Goal: Task Accomplishment & Management: Manage account settings

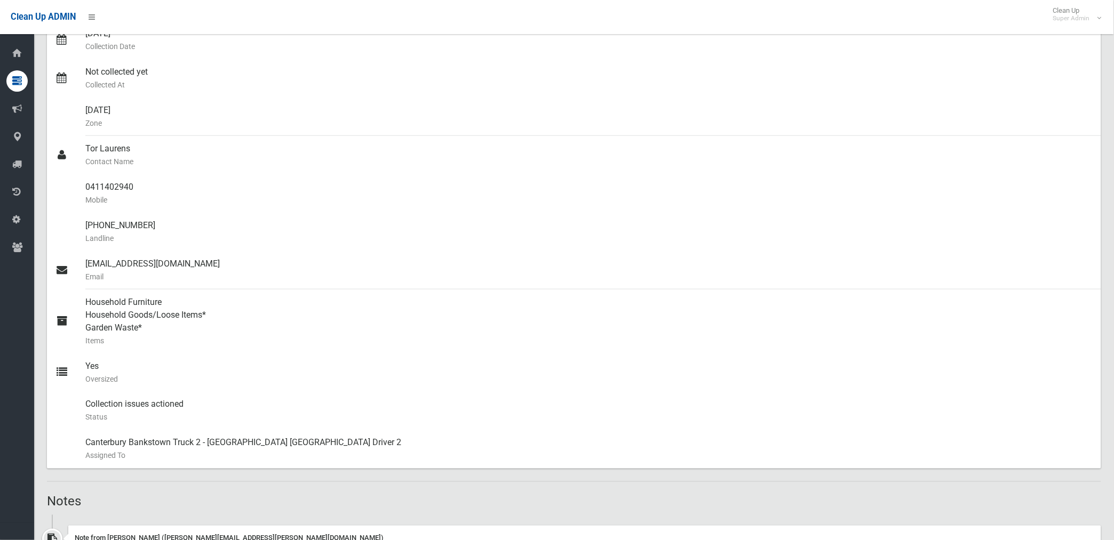
scroll to position [230, 0]
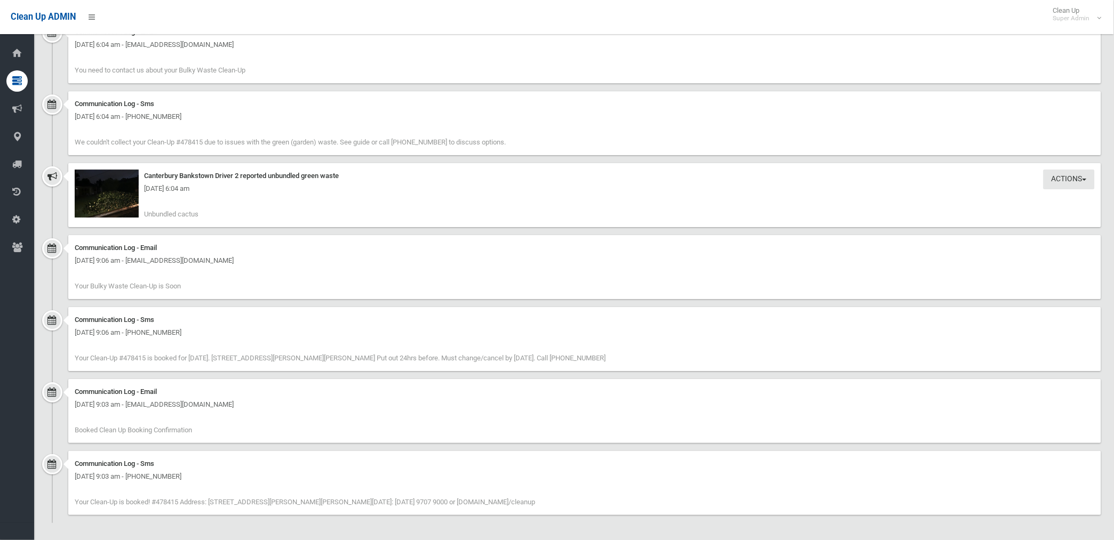
scroll to position [1001, 0]
click at [130, 209] on img at bounding box center [107, 192] width 64 height 48
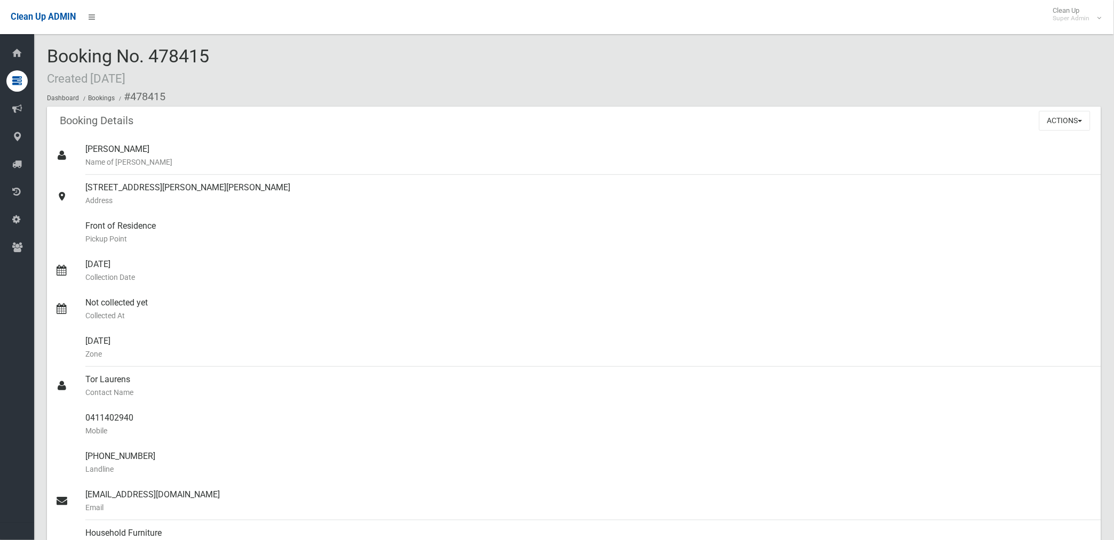
scroll to position [0, 0]
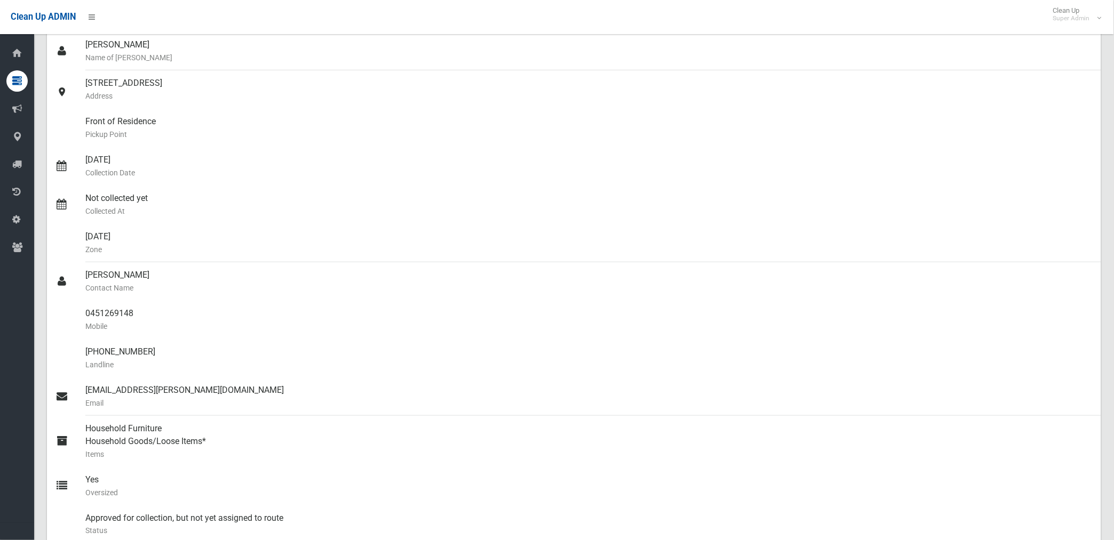
scroll to position [118, 0]
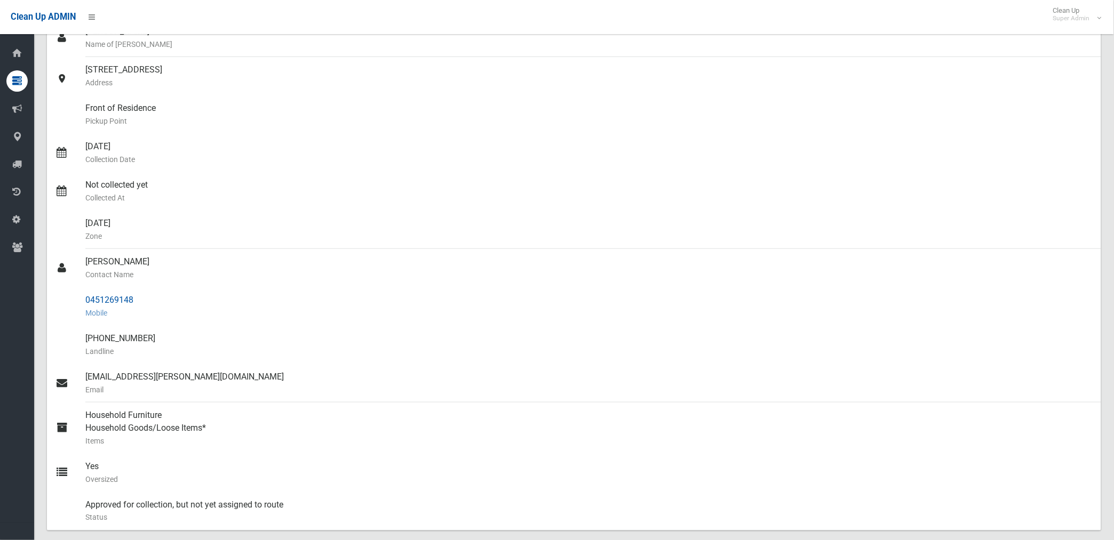
drag, startPoint x: 86, startPoint y: 300, endPoint x: 139, endPoint y: 299, distance: 53.4
click at [139, 299] on div "0451269148 Mobile" at bounding box center [588, 307] width 1007 height 38
drag, startPoint x: 139, startPoint y: 299, endPoint x: 103, endPoint y: 302, distance: 35.8
copy div "0451269148"
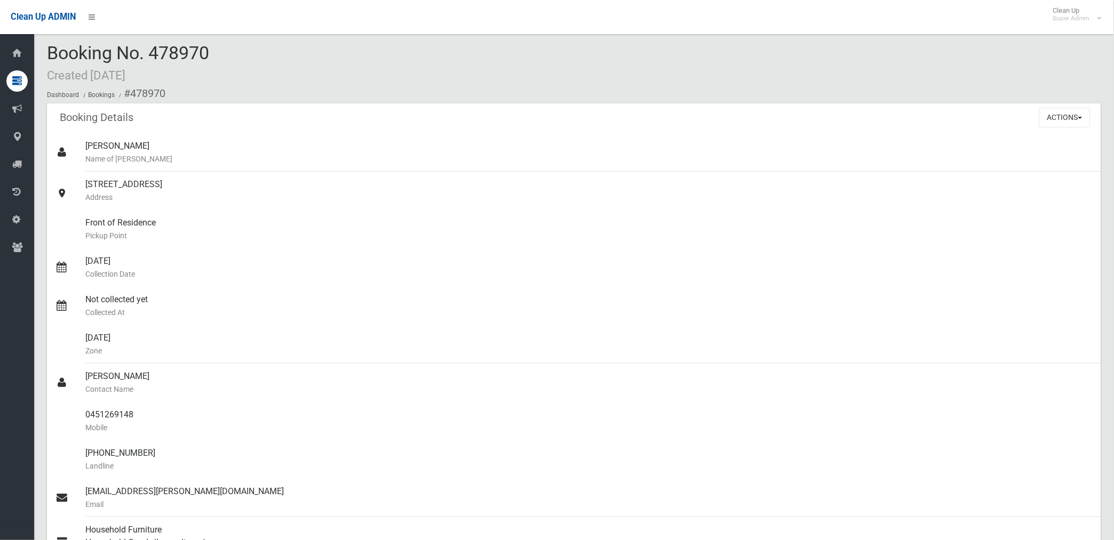
scroll to position [0, 0]
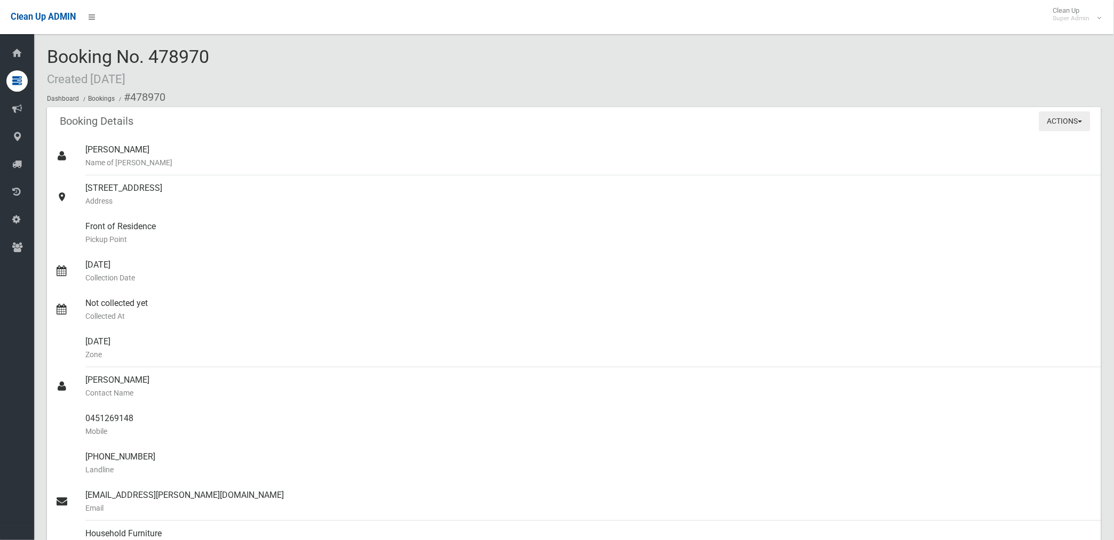
click at [1063, 123] on button "Actions" at bounding box center [1064, 121] width 51 height 20
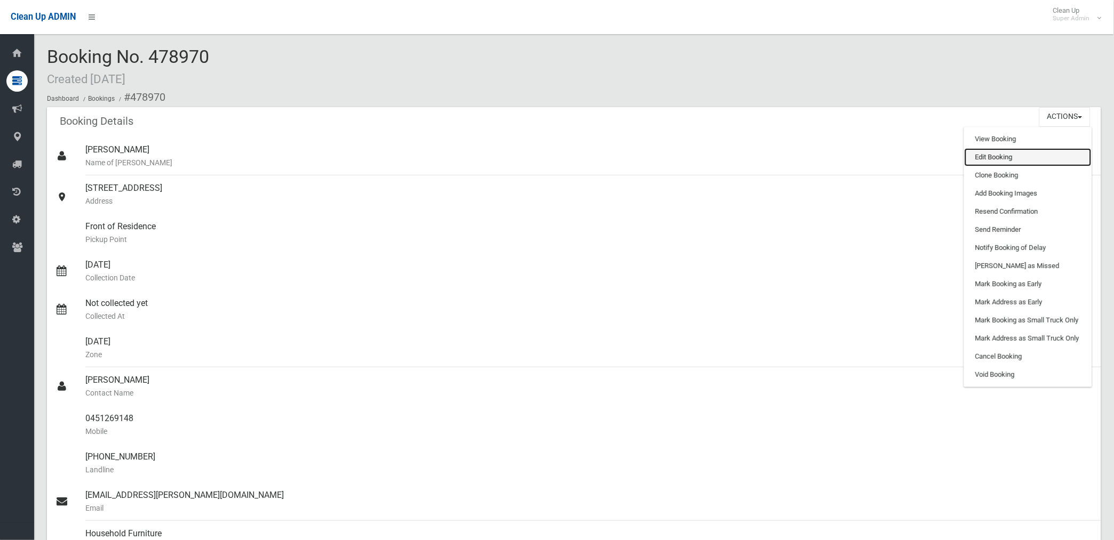
click at [990, 157] on link "Edit Booking" at bounding box center [1027, 157] width 127 height 18
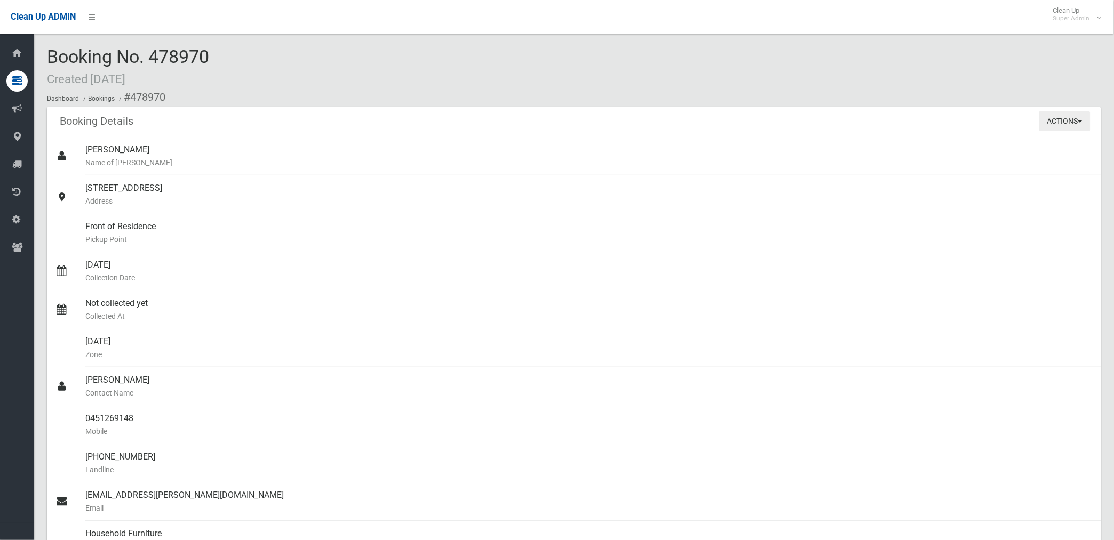
click at [1055, 121] on button "Actions" at bounding box center [1064, 121] width 51 height 20
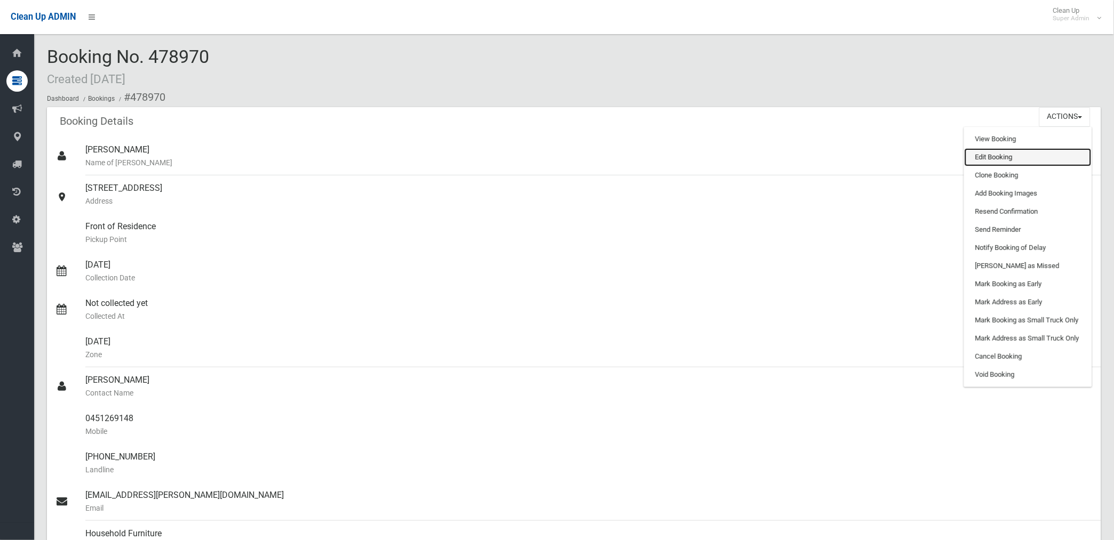
click at [993, 154] on link "Edit Booking" at bounding box center [1027, 157] width 127 height 18
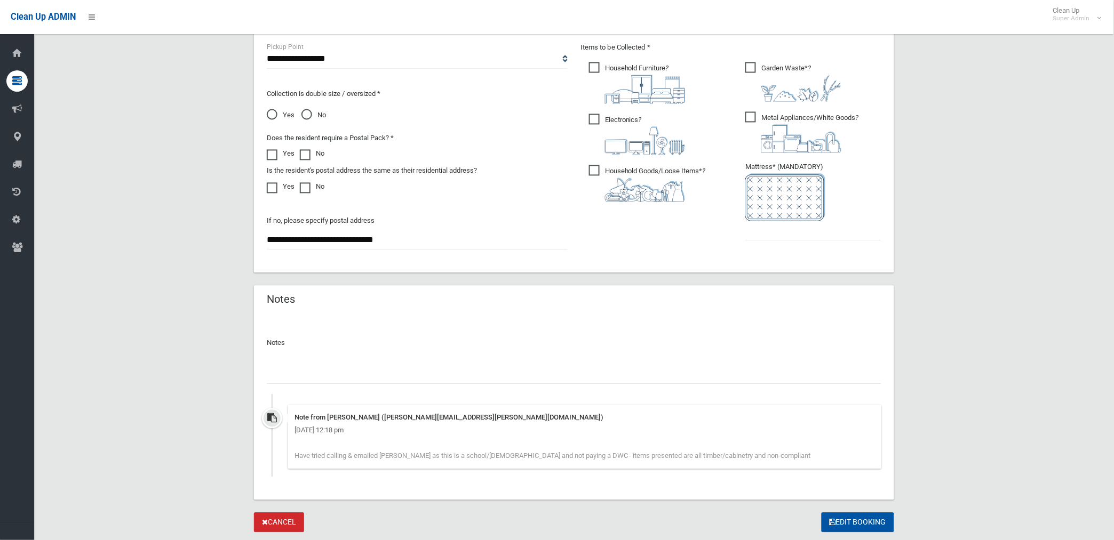
scroll to position [606, 0]
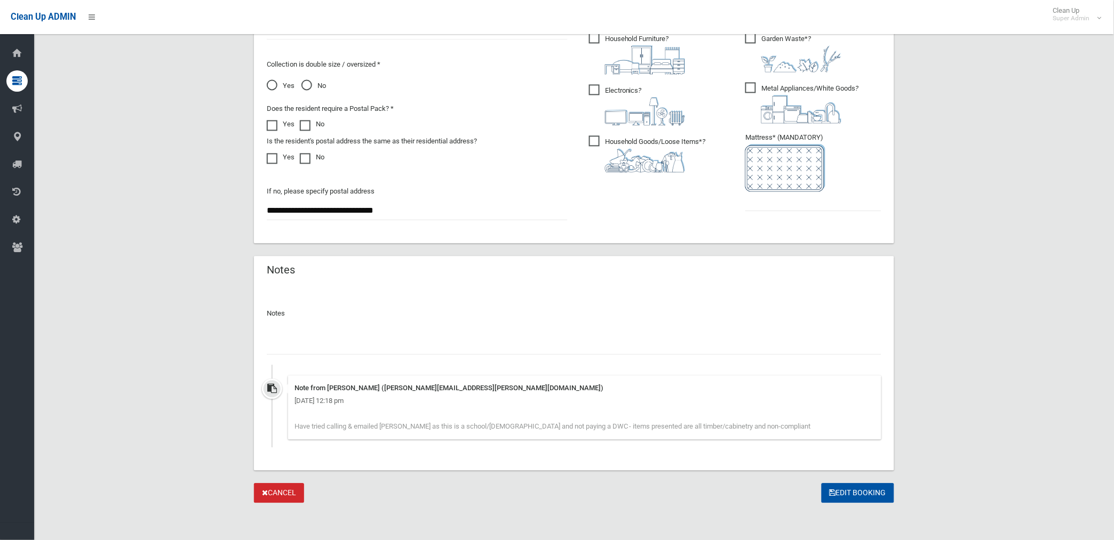
click at [328, 344] on input "text" at bounding box center [574, 346] width 614 height 20
type input "**********"
click at [839, 204] on input "text" at bounding box center [813, 202] width 136 height 20
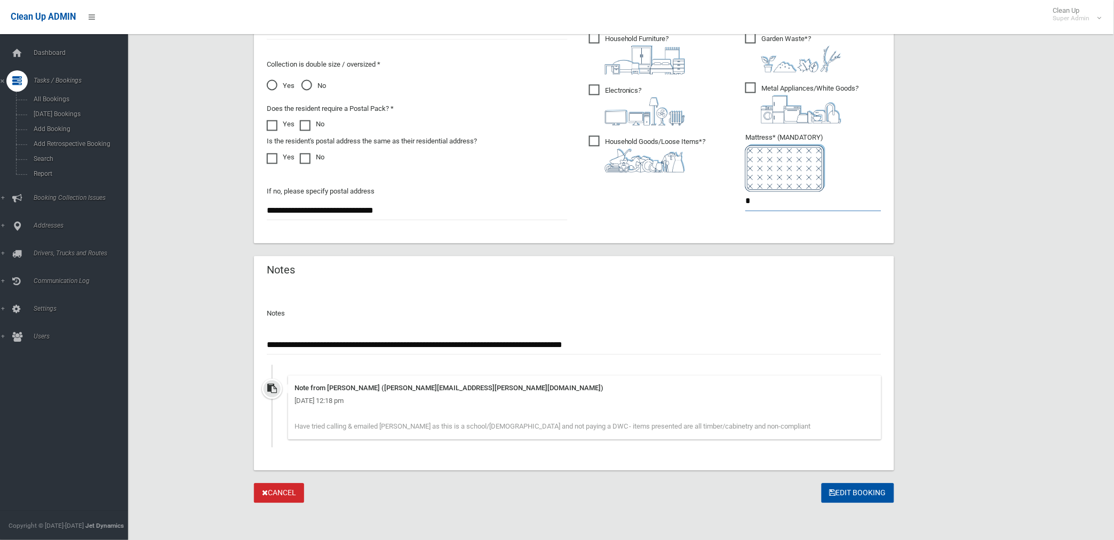
type input "*"
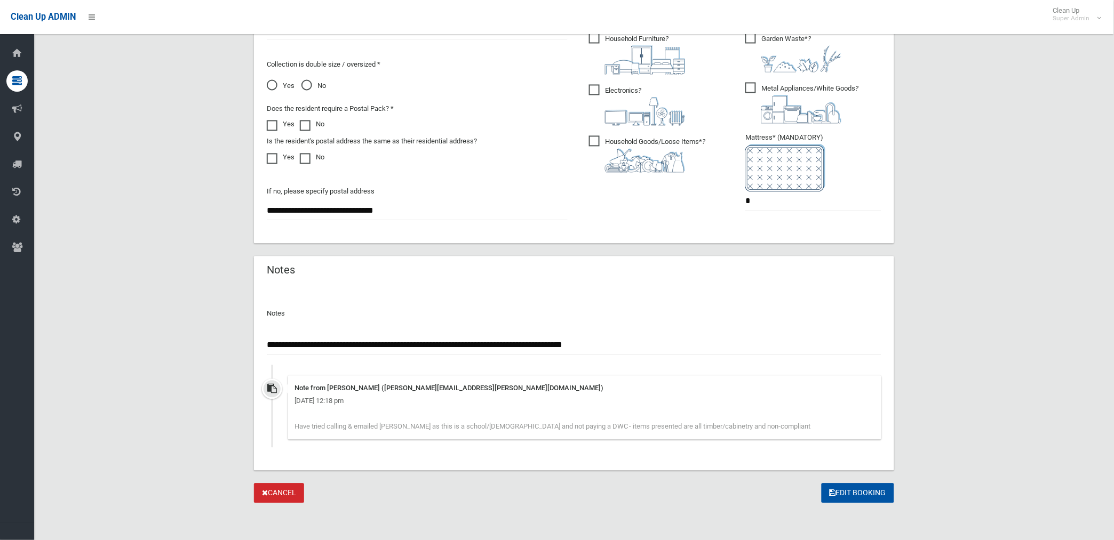
click at [648, 345] on input "**********" at bounding box center [574, 346] width 614 height 20
drag, startPoint x: 860, startPoint y: 494, endPoint x: 811, endPoint y: 342, distance: 160.4
click at [811, 342] on input "**********" at bounding box center [574, 346] width 614 height 20
click at [877, 343] on input "**********" at bounding box center [574, 346] width 614 height 20
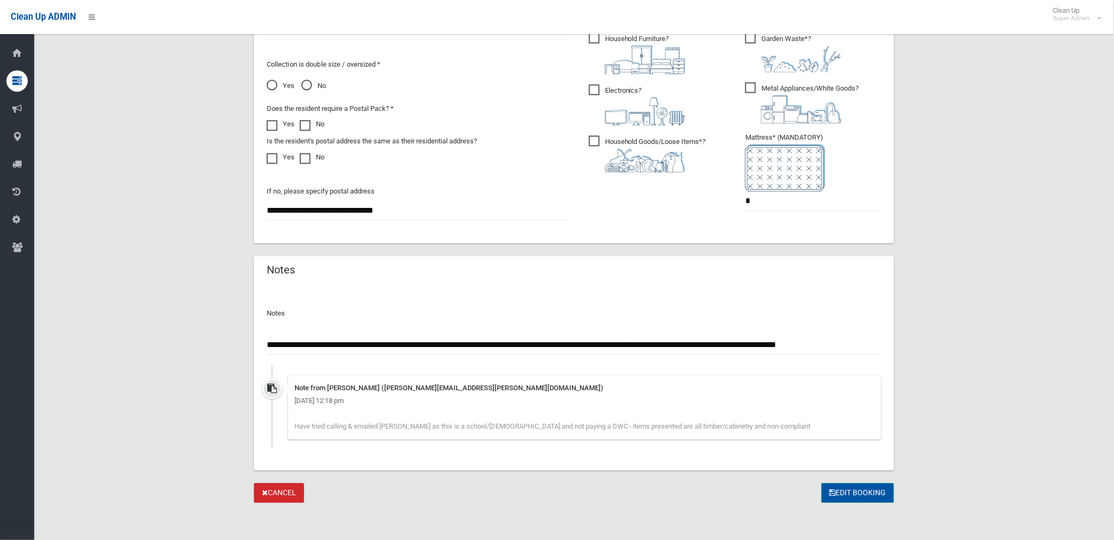
type input "**********"
click at [848, 491] on button "Edit Booking" at bounding box center [857, 494] width 73 height 20
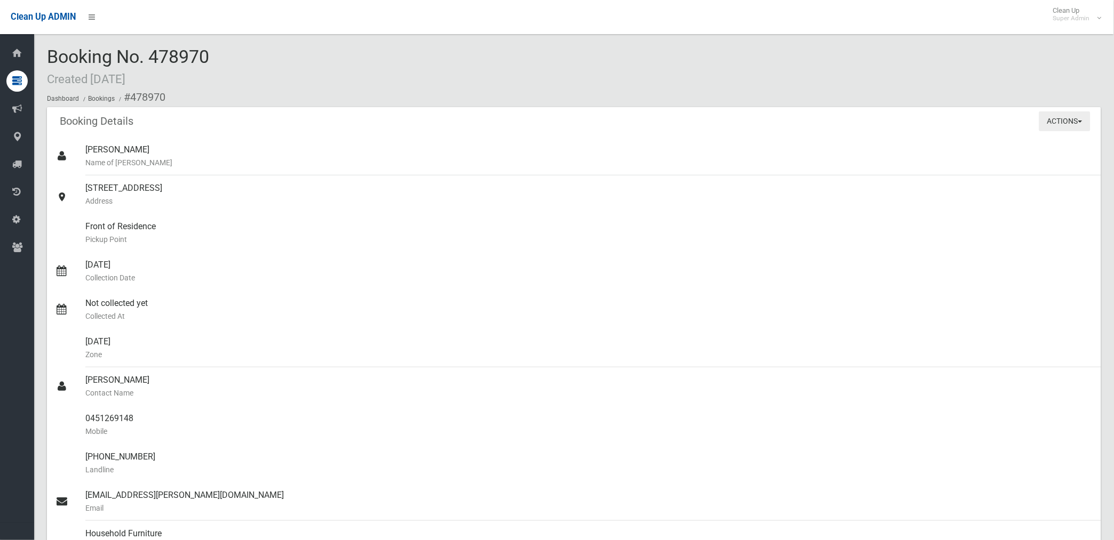
click at [1067, 120] on button "Actions" at bounding box center [1064, 121] width 51 height 20
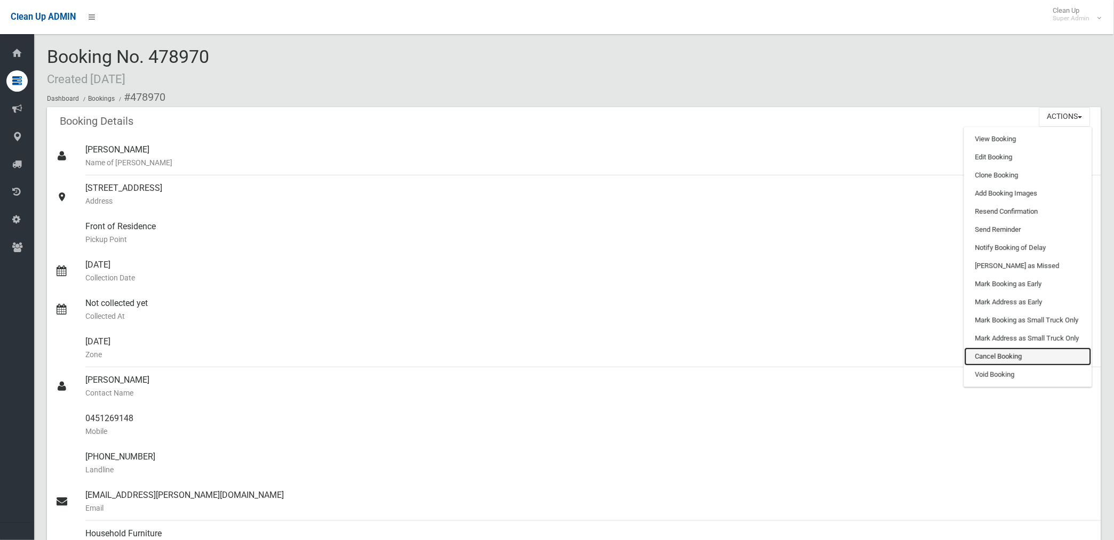
click at [999, 354] on link "Cancel Booking" at bounding box center [1027, 357] width 127 height 18
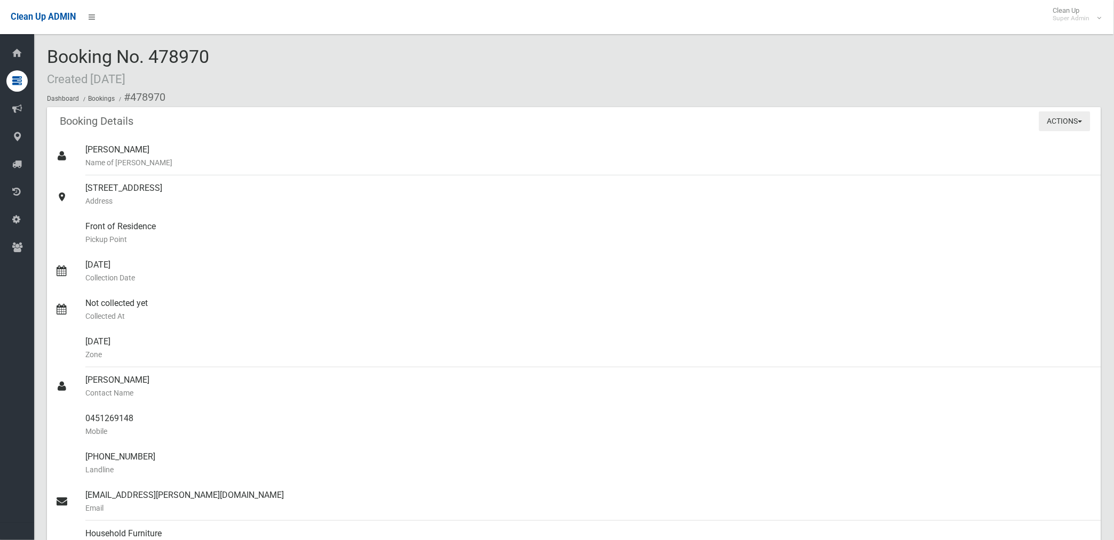
click at [1050, 119] on button "Actions" at bounding box center [1064, 121] width 51 height 20
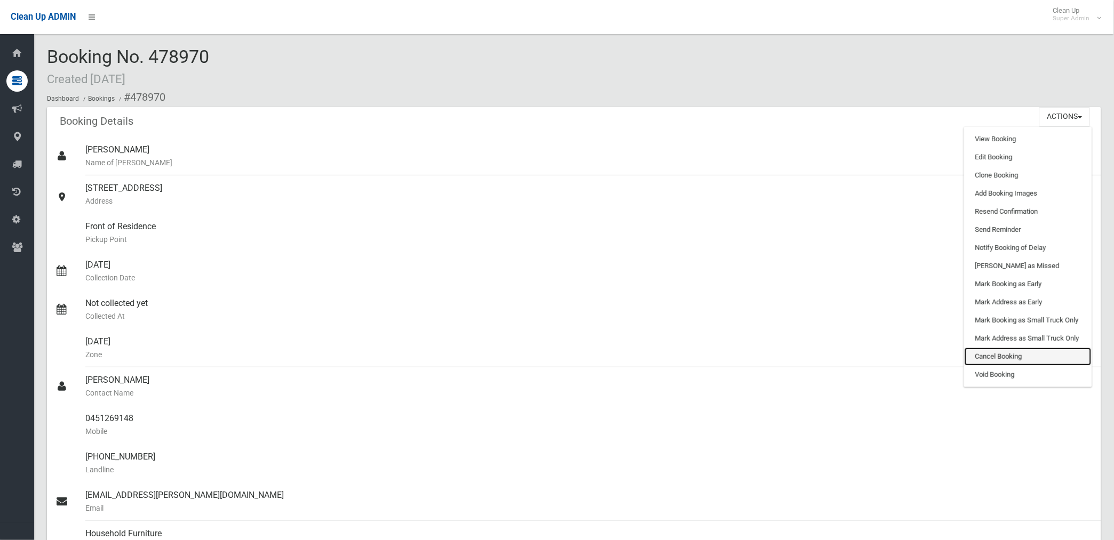
click at [991, 357] on link "Cancel Booking" at bounding box center [1027, 357] width 127 height 18
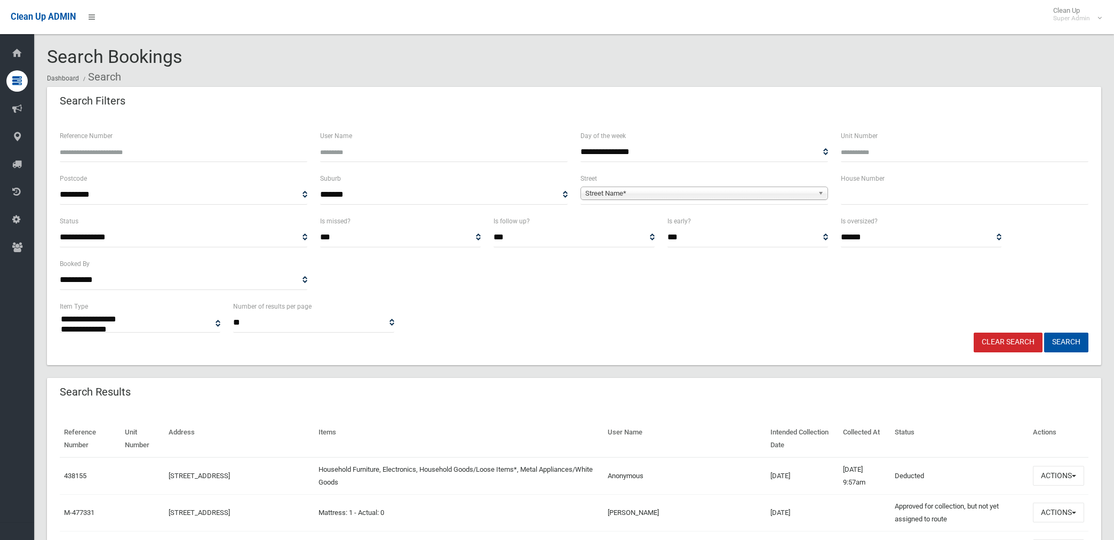
select select
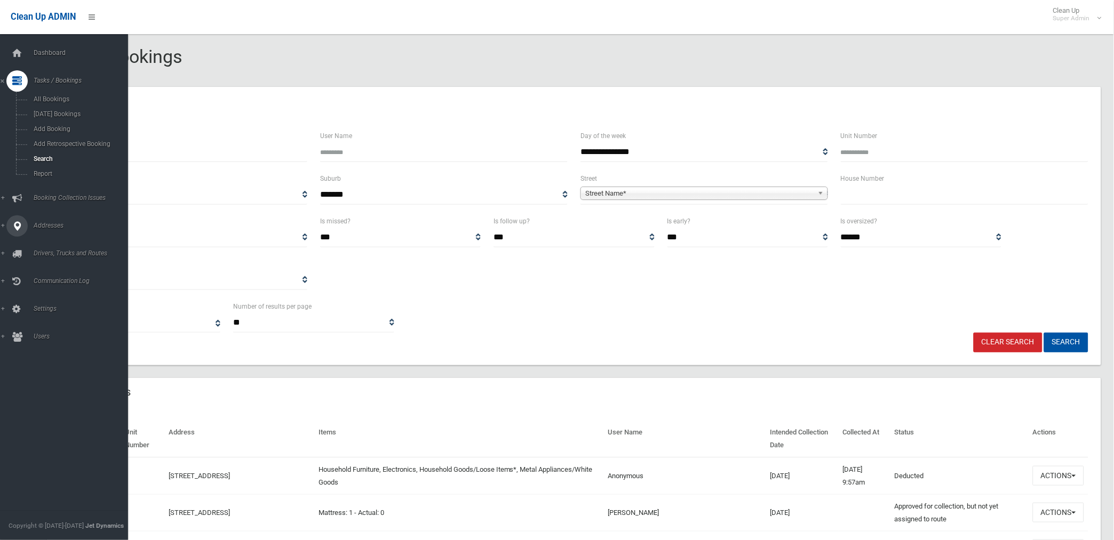
click at [44, 225] on span "Addresses" at bounding box center [83, 225] width 107 height 7
click at [48, 157] on span "All Addresses" at bounding box center [79, 154] width 98 height 7
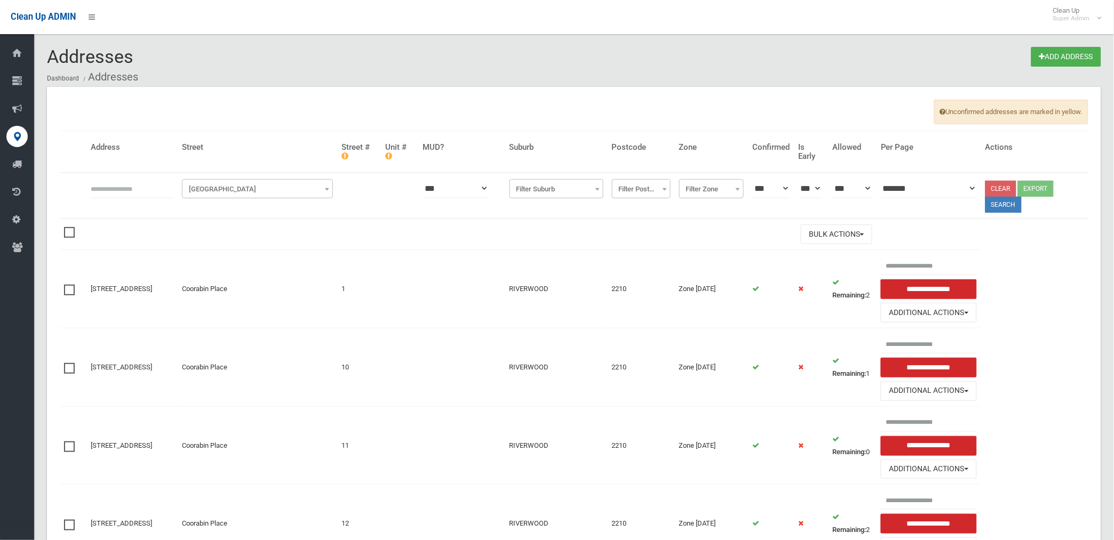
click at [139, 191] on input "text" at bounding box center [132, 189] width 83 height 20
type input "**********"
click button at bounding box center [0, 0] width 0 height 0
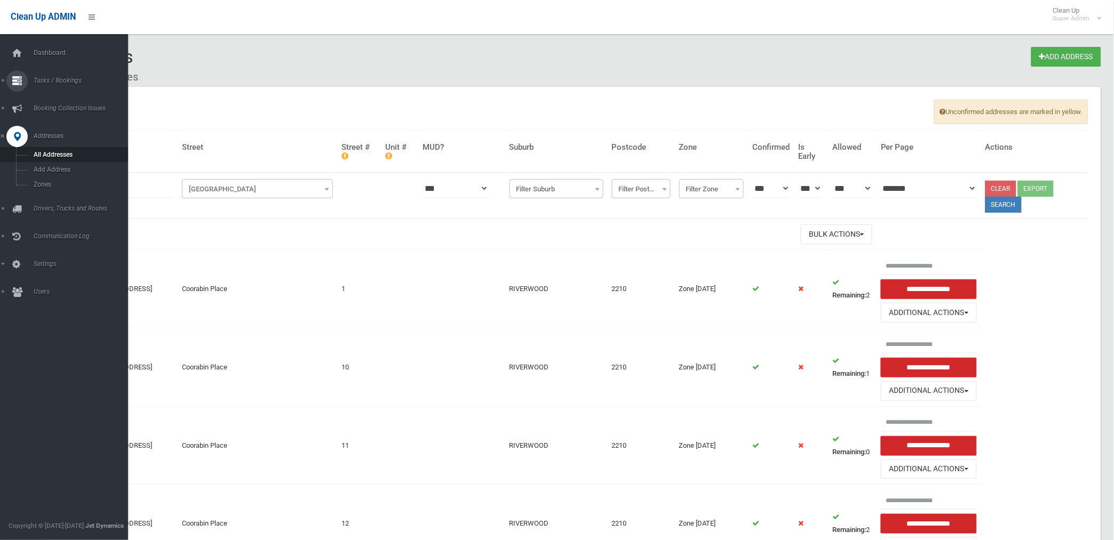
click at [51, 80] on span "Tasks / Bookings" at bounding box center [83, 80] width 107 height 7
click at [43, 160] on span "Search" at bounding box center [79, 158] width 98 height 7
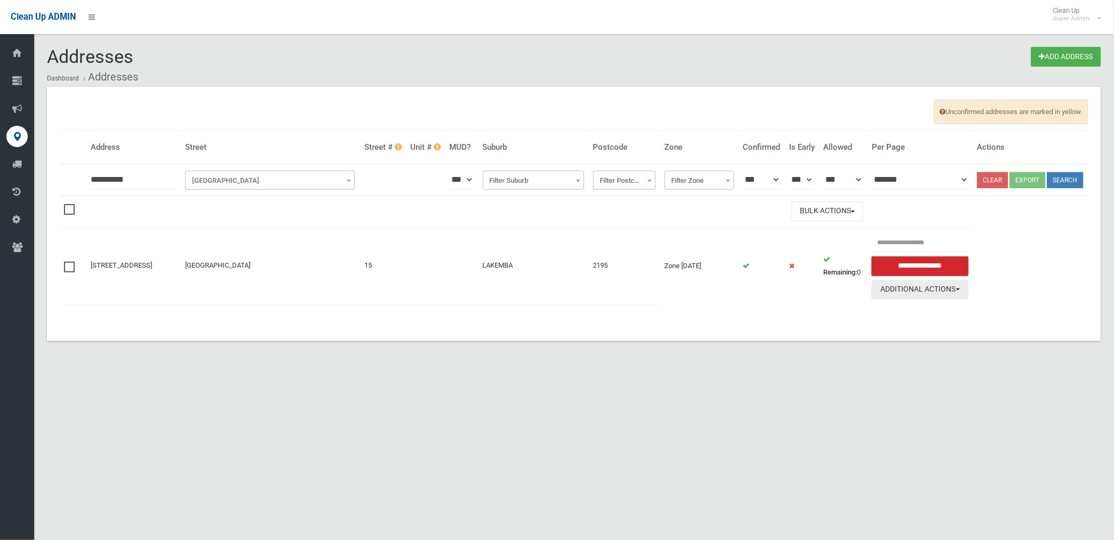
click at [925, 300] on button "Additional Actions" at bounding box center [920, 290] width 97 height 20
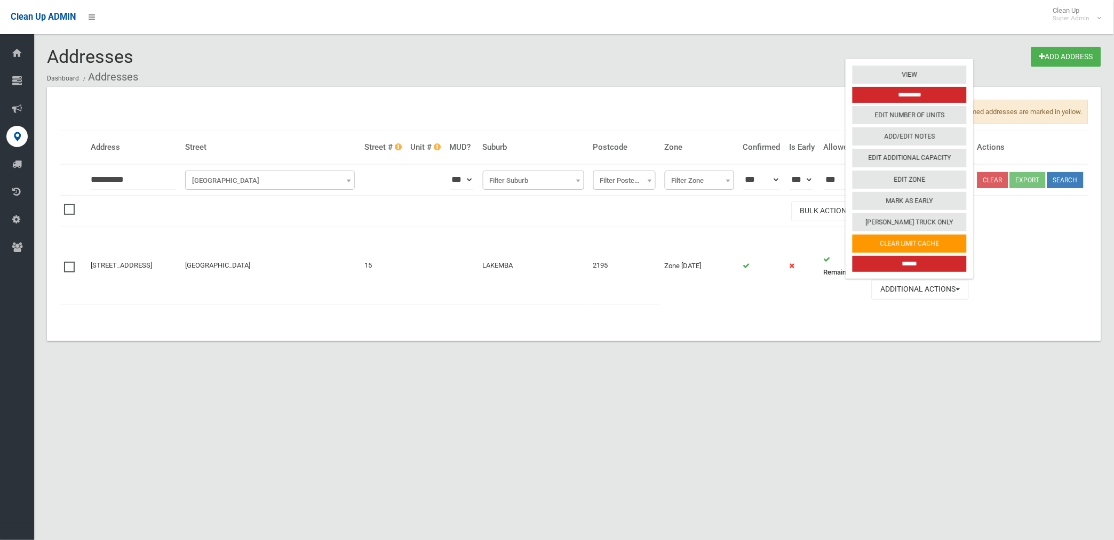
click at [916, 103] on input "*********" at bounding box center [909, 95] width 114 height 16
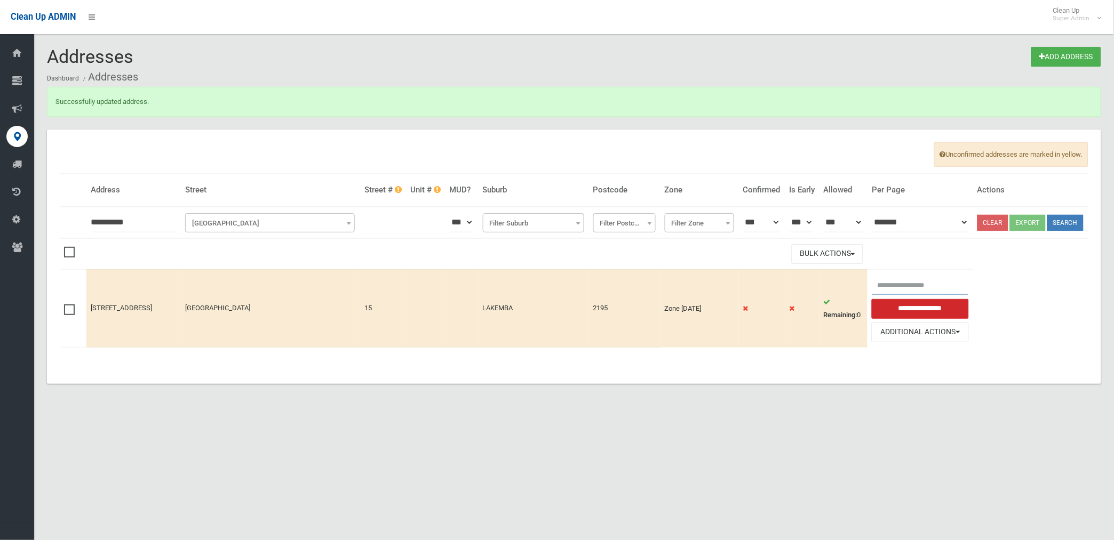
click at [917, 295] on input "text" at bounding box center [920, 285] width 97 height 20
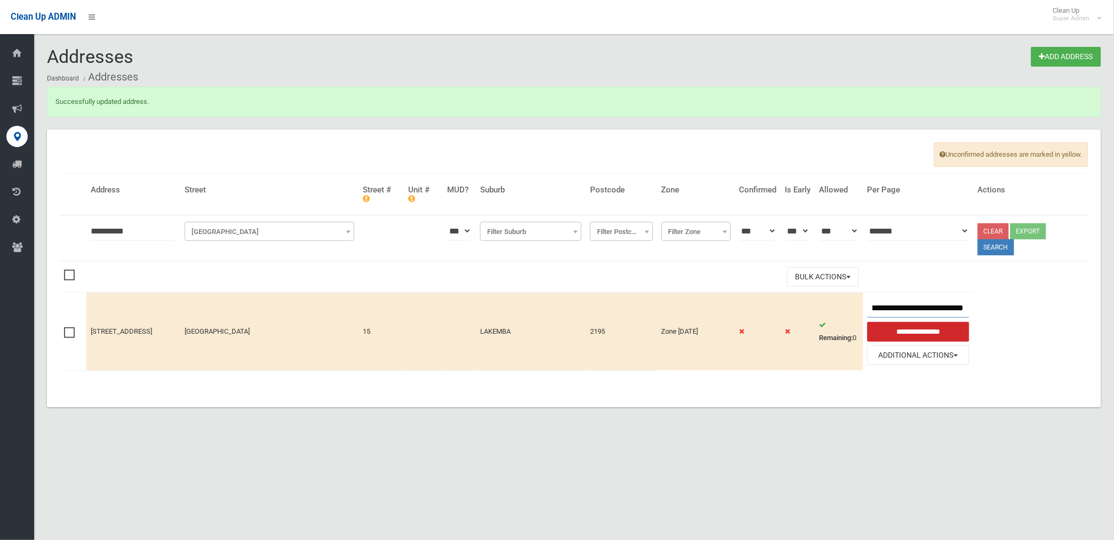
scroll to position [0, 77]
type input "**********"
click at [863, 357] on td "Remaining: 0" at bounding box center [839, 332] width 48 height 78
click at [850, 360] on td "Remaining: 0" at bounding box center [839, 332] width 48 height 78
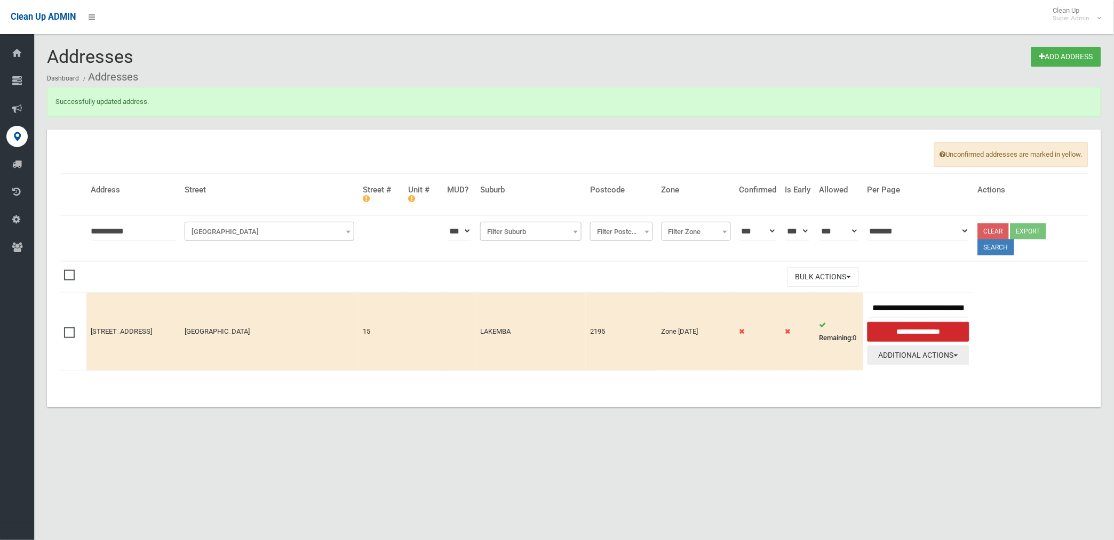
click at [946, 351] on button "Additional Actions" at bounding box center [918, 356] width 102 height 20
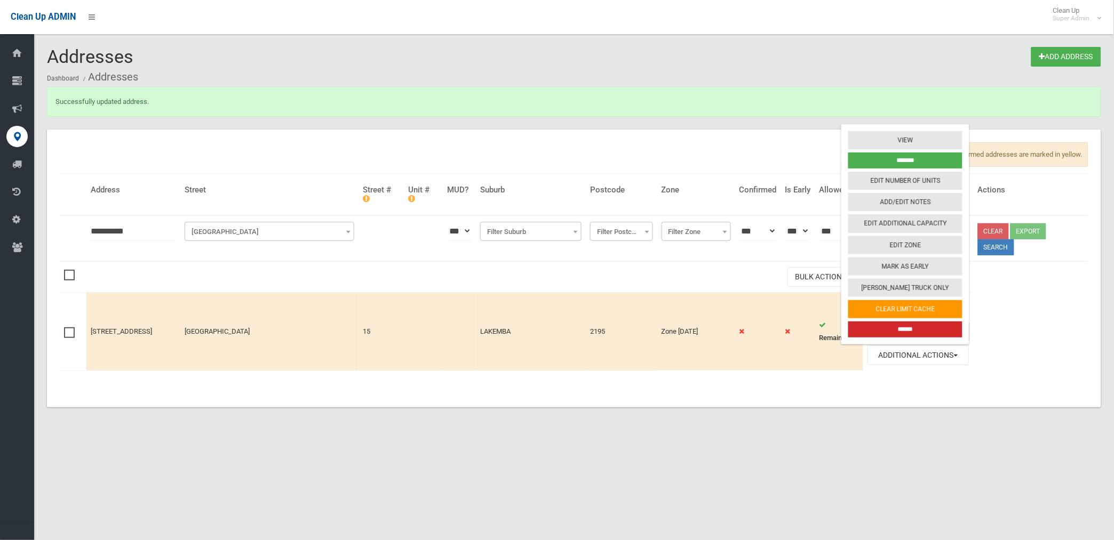
click at [1012, 302] on table "**********" at bounding box center [574, 278] width 1028 height 208
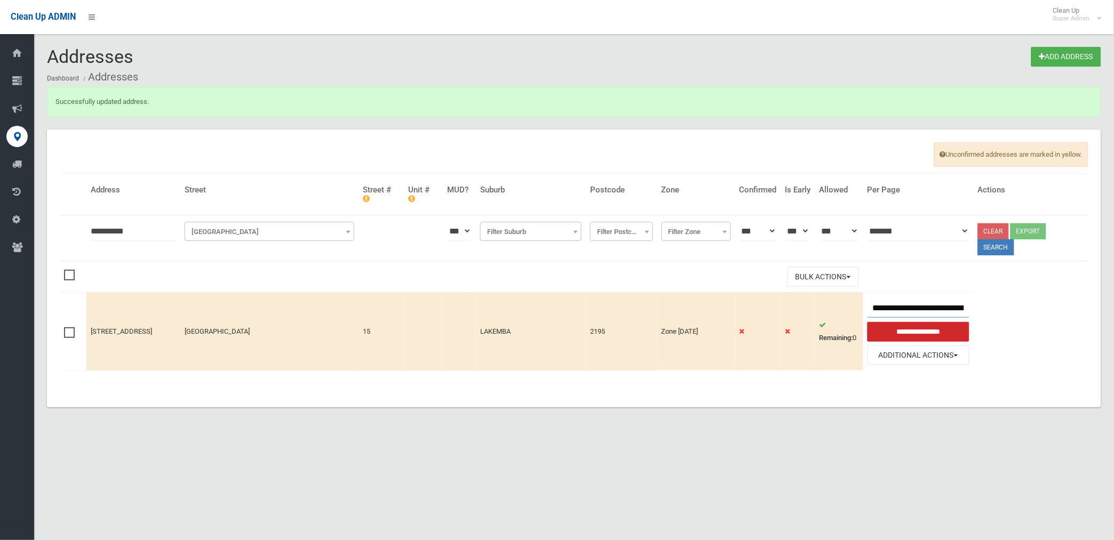
click at [929, 308] on input "**********" at bounding box center [918, 308] width 102 height 20
click at [867, 322] on input "**********" at bounding box center [918, 332] width 102 height 20
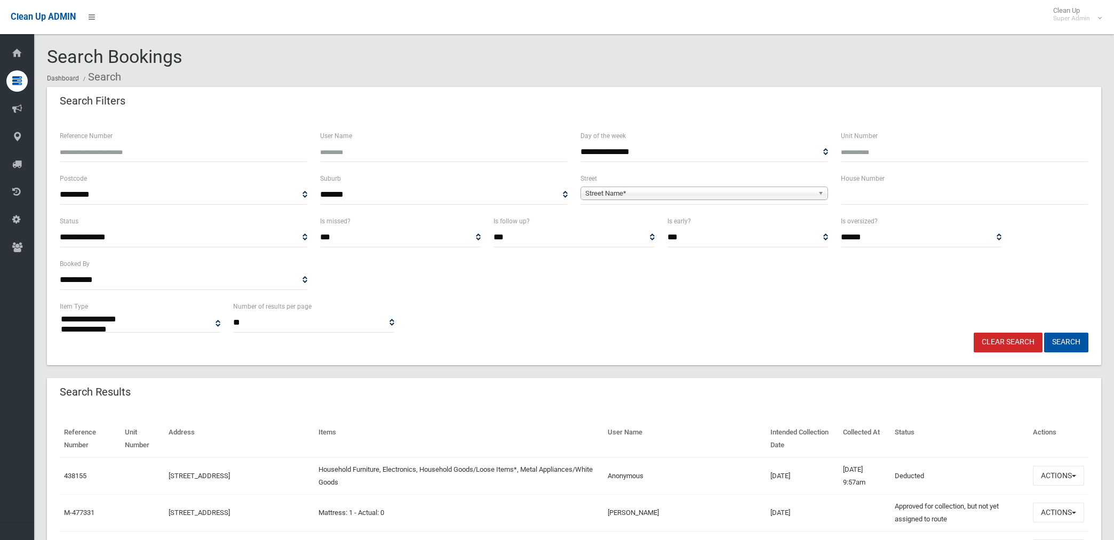
select select
click at [656, 190] on span "Street Name*" at bounding box center [699, 193] width 228 height 13
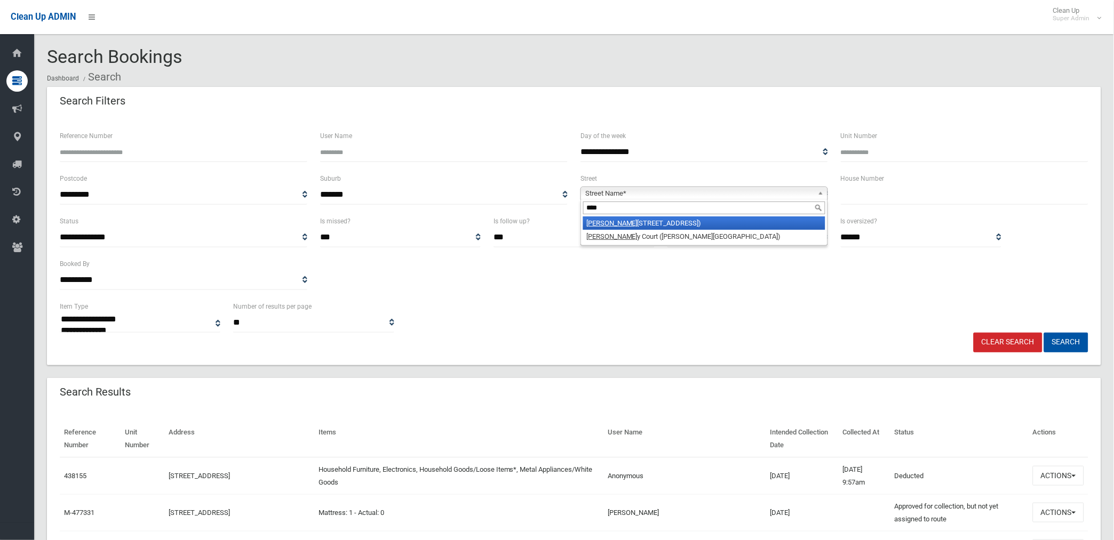
type input "****"
click at [644, 223] on li "Garr ong Road (LAKEMBA 2195)" at bounding box center [704, 223] width 242 height 13
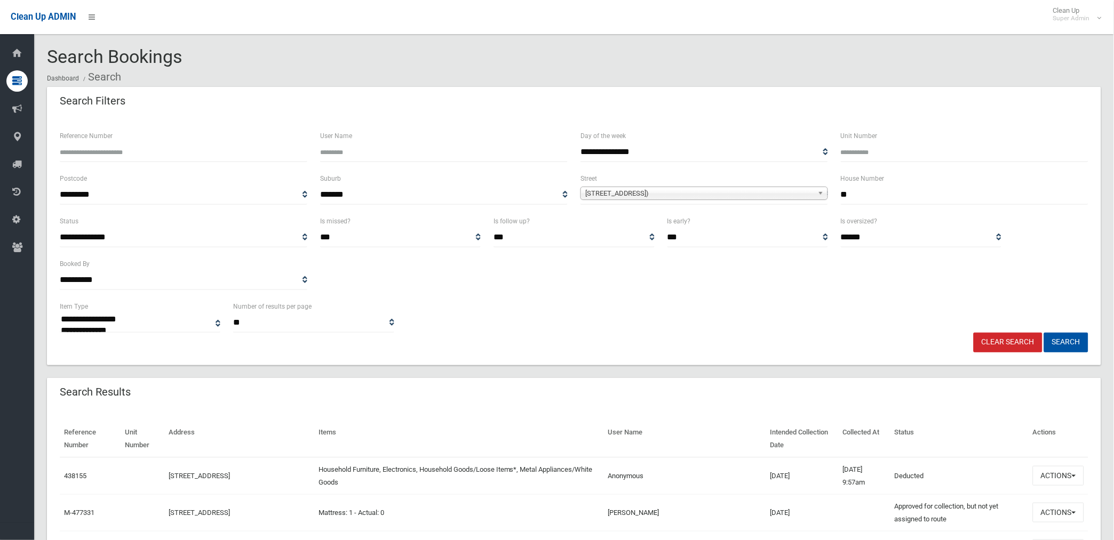
type input "**"
click at [1044, 333] on button "Search" at bounding box center [1066, 343] width 44 height 20
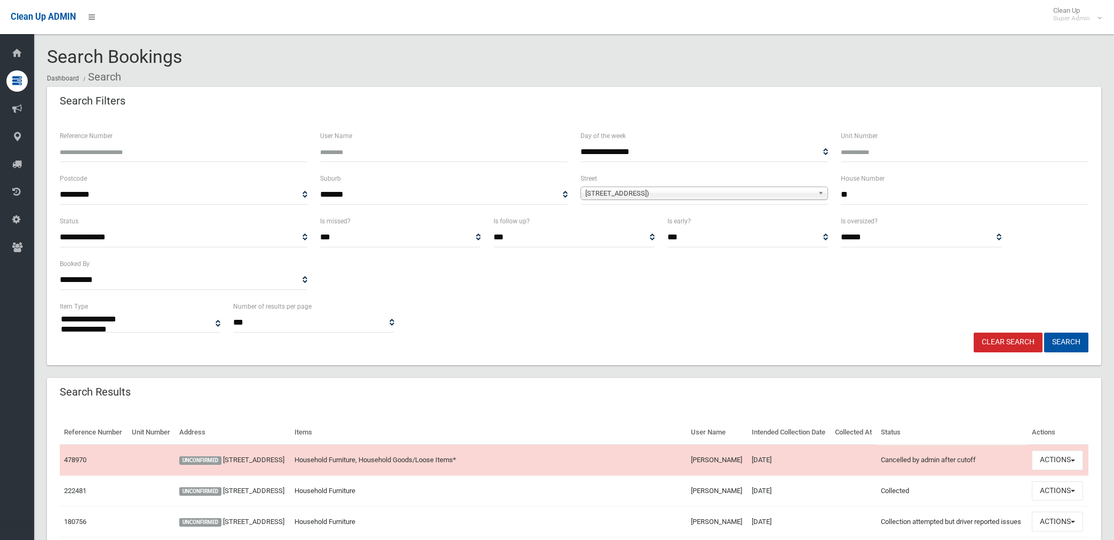
select select
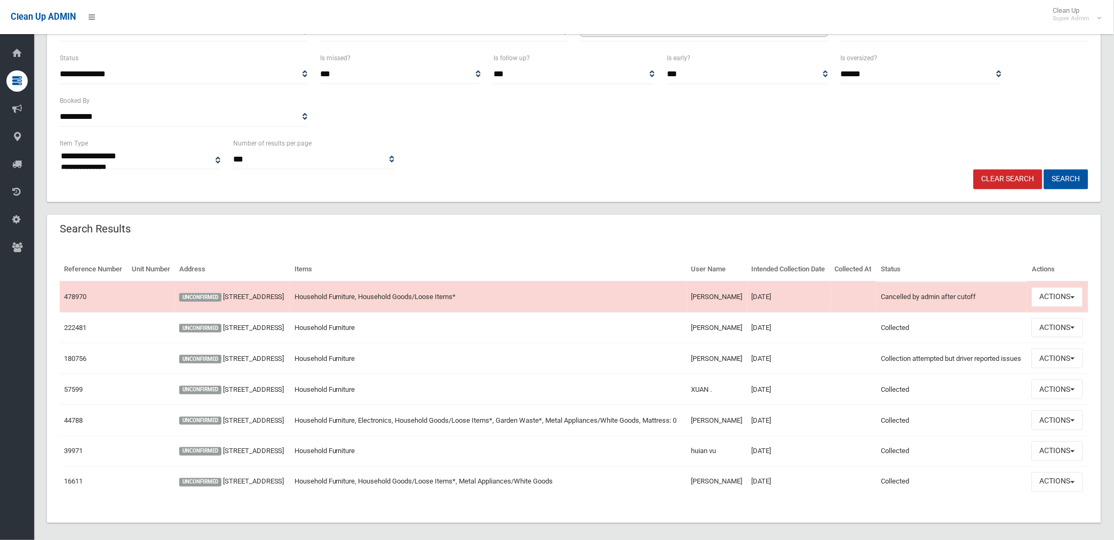
scroll to position [178, 0]
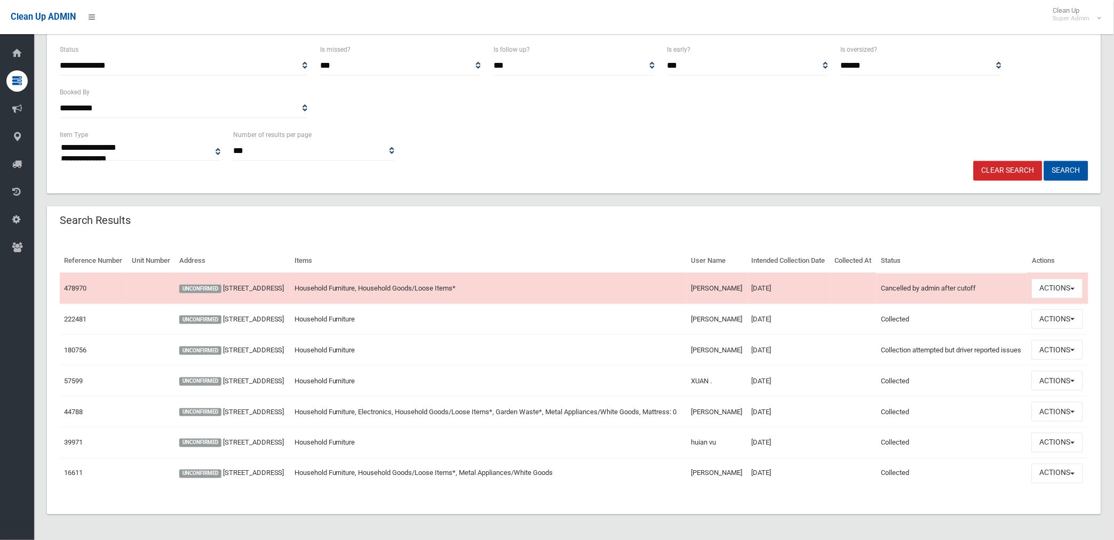
click at [197, 289] on span "UNCONFIRMED" at bounding box center [200, 289] width 42 height 9
click at [198, 293] on span "UNCONFIRMED" at bounding box center [200, 289] width 42 height 9
click at [246, 286] on td "UNCONFIRMED 15 Garrong Road, LAKEMBA NSW 2195" at bounding box center [232, 288] width 115 height 31
click at [248, 291] on link "[STREET_ADDRESS]" at bounding box center [253, 288] width 61 height 8
click at [246, 291] on link "[STREET_ADDRESS]" at bounding box center [253, 288] width 61 height 8
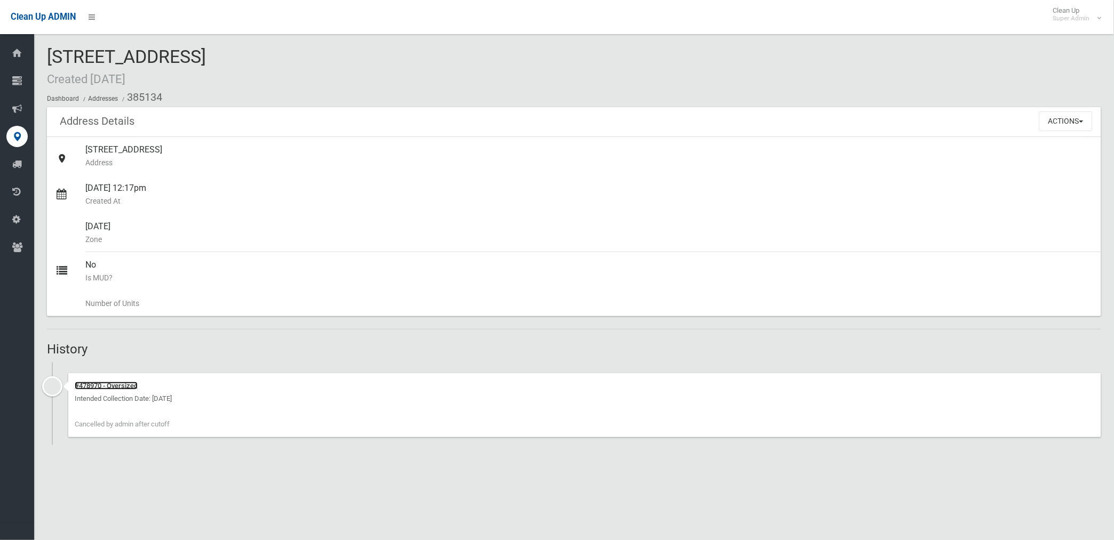
click at [105, 386] on link "#478970 - Oversized" at bounding box center [106, 386] width 63 height 8
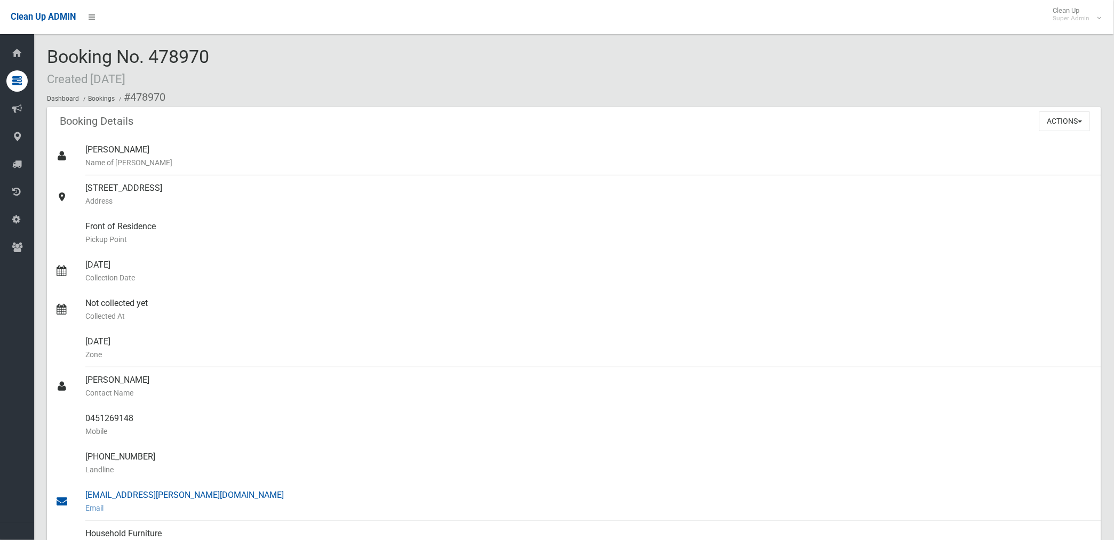
drag, startPoint x: 130, startPoint y: 96, endPoint x: 219, endPoint y: 498, distance: 412.1
copy section "478970 Booking Details Actions View Booking Edit Booking Clone Booking Add Book…"
click at [555, 211] on div "[STREET_ADDRESS] Address" at bounding box center [588, 194] width 1007 height 38
click at [1063, 120] on button "Actions" at bounding box center [1064, 121] width 51 height 20
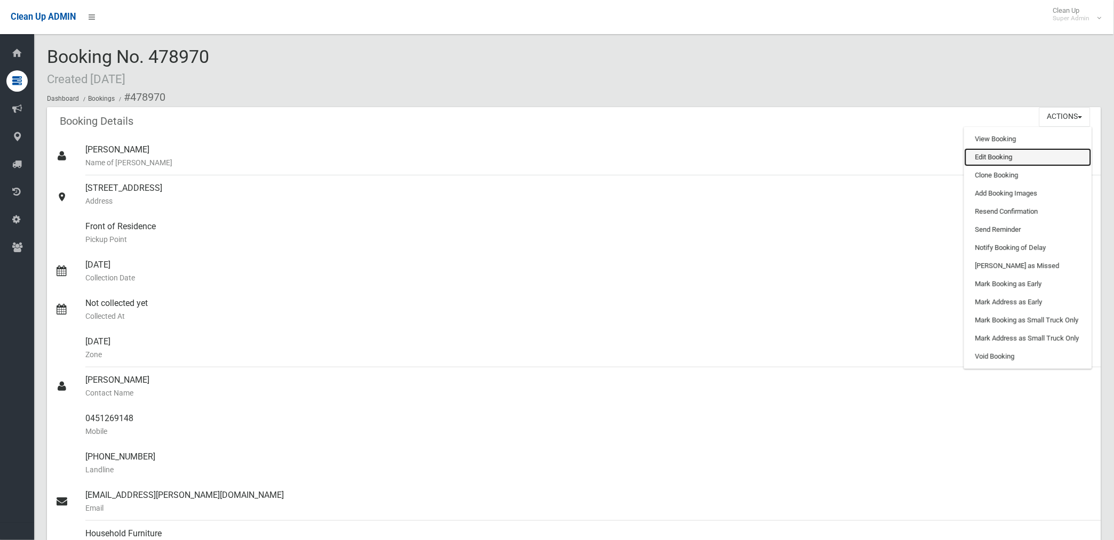
click at [1001, 155] on link "Edit Booking" at bounding box center [1027, 157] width 127 height 18
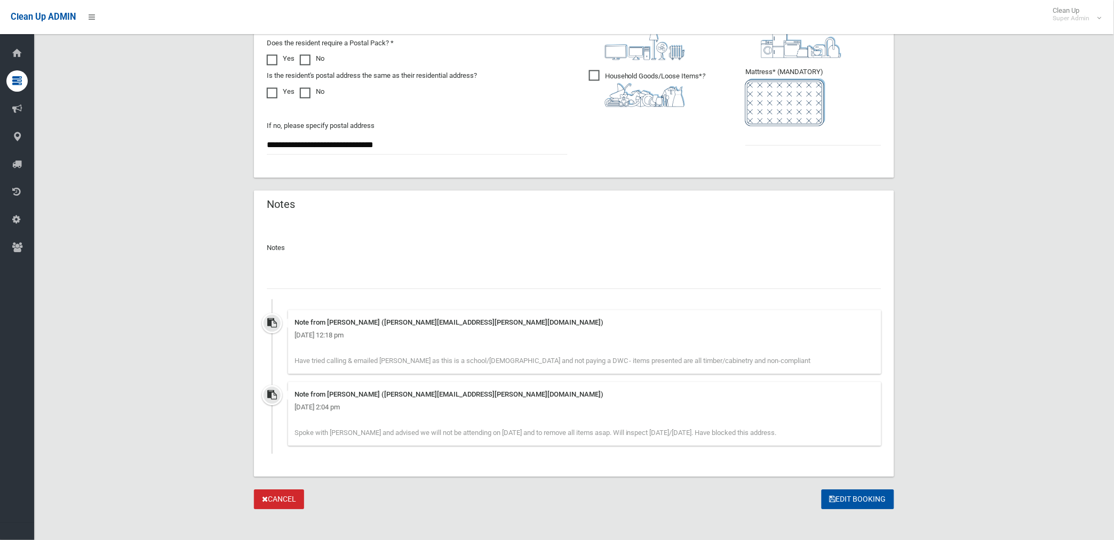
scroll to position [679, 0]
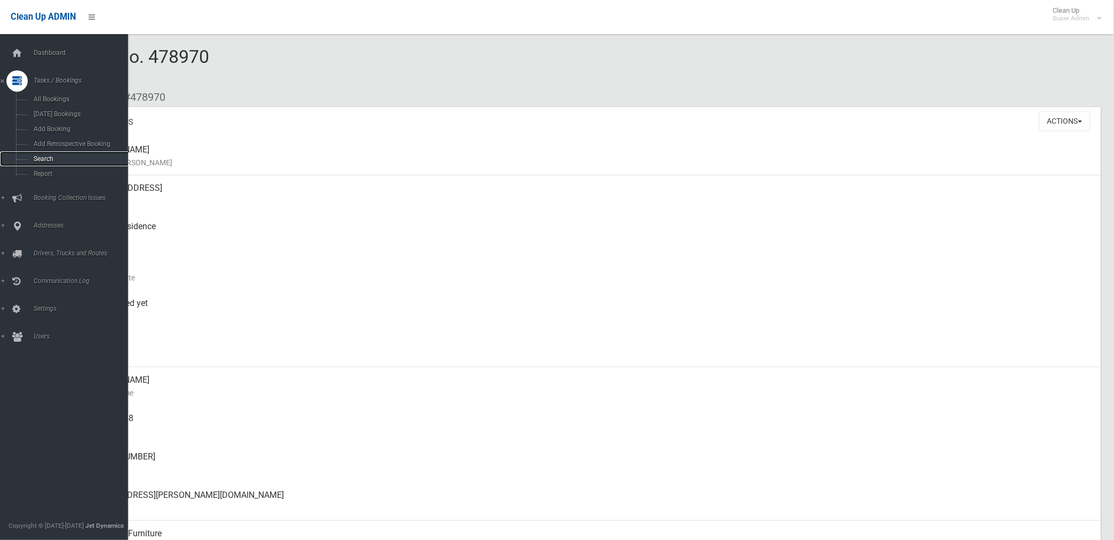
click at [46, 157] on span "Search" at bounding box center [79, 158] width 98 height 7
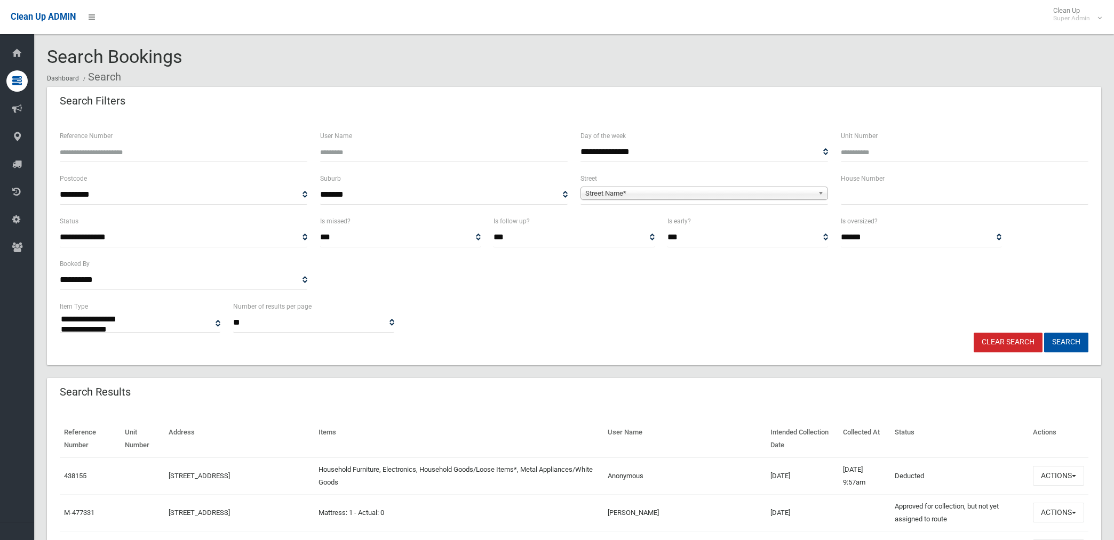
select select
click at [202, 158] on input "Reference Number" at bounding box center [184, 152] width 248 height 20
type input "******"
click at [1044, 333] on button "Search" at bounding box center [1066, 343] width 44 height 20
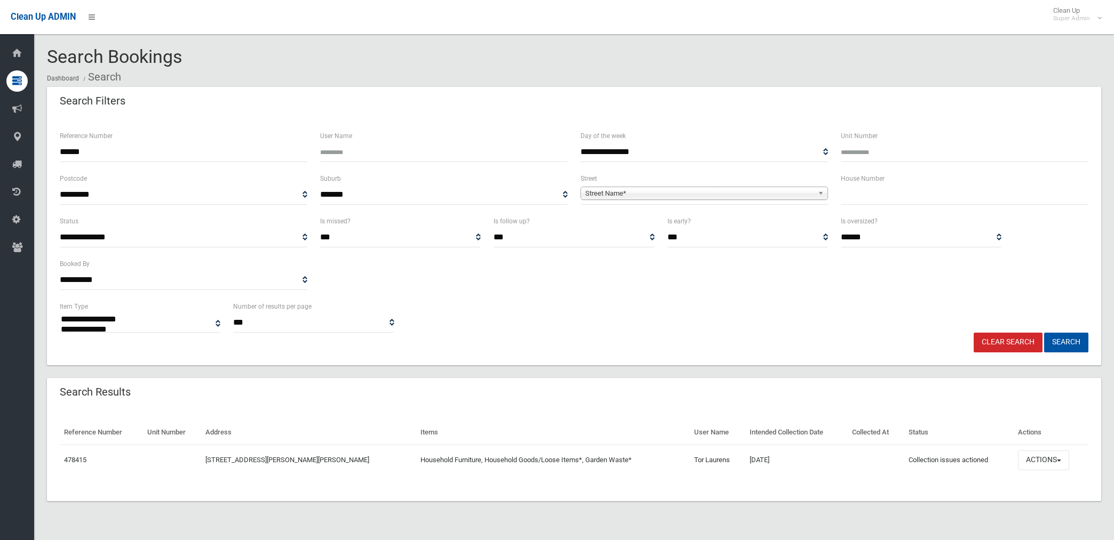
select select
click at [1032, 457] on button "Actions" at bounding box center [1043, 461] width 51 height 20
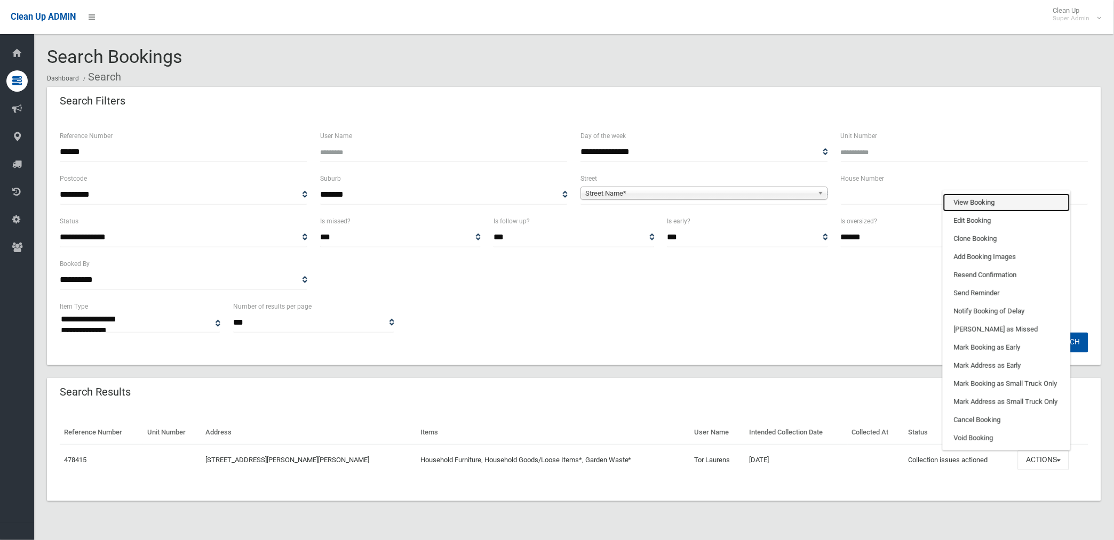
drag, startPoint x: 972, startPoint y: 205, endPoint x: 872, endPoint y: 220, distance: 101.4
click at [971, 205] on link "View Booking" at bounding box center [1006, 203] width 127 height 18
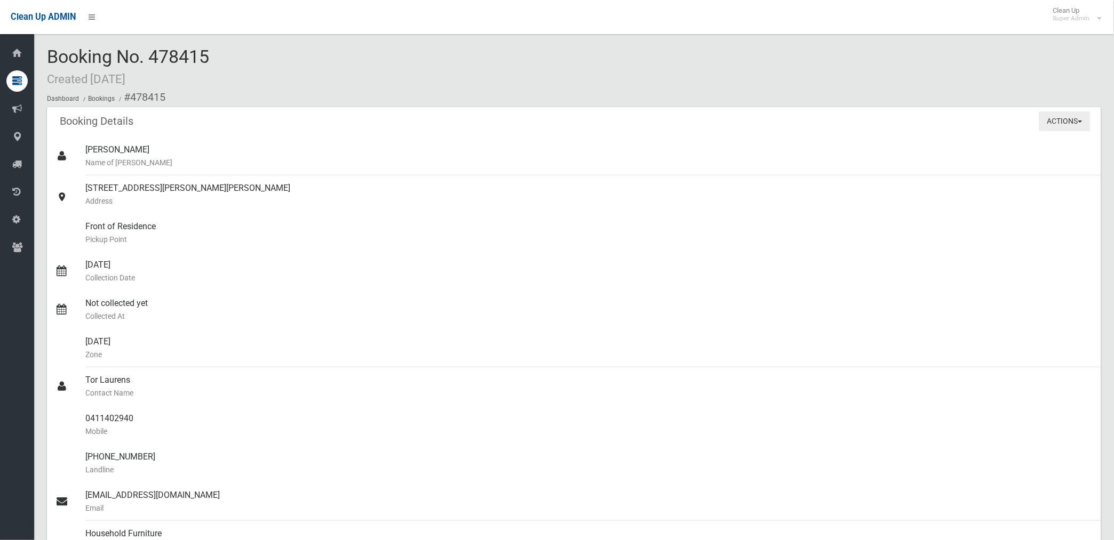
click at [1052, 121] on button "Actions" at bounding box center [1064, 121] width 51 height 20
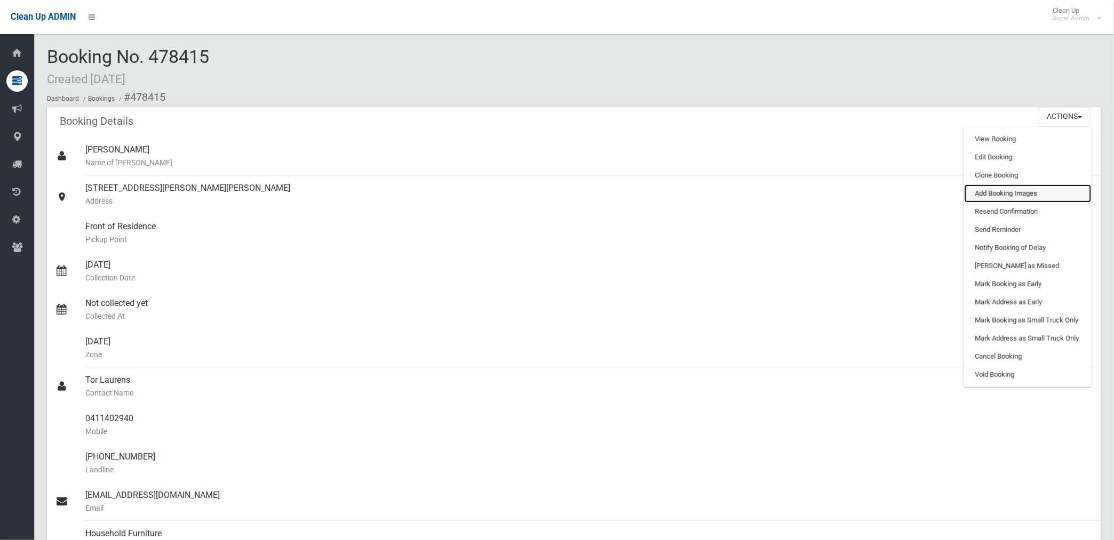
click at [1005, 194] on link "Add Booking Images" at bounding box center [1027, 194] width 127 height 18
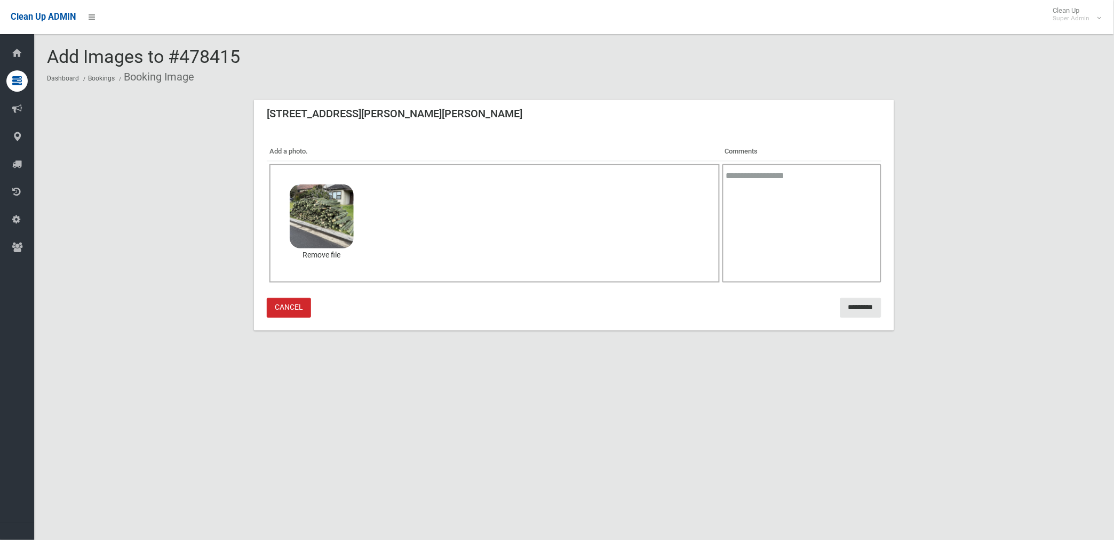
click at [774, 195] on textarea at bounding box center [801, 223] width 159 height 118
click at [794, 180] on textarea at bounding box center [801, 223] width 159 height 118
type textarea "**********"
click at [860, 306] on input "*********" at bounding box center [860, 308] width 41 height 20
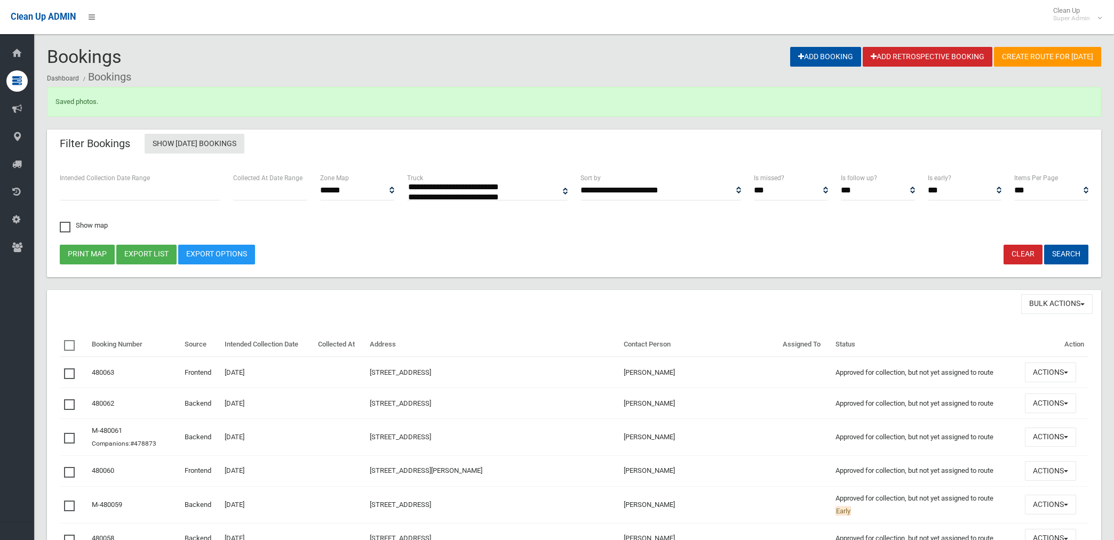
select select
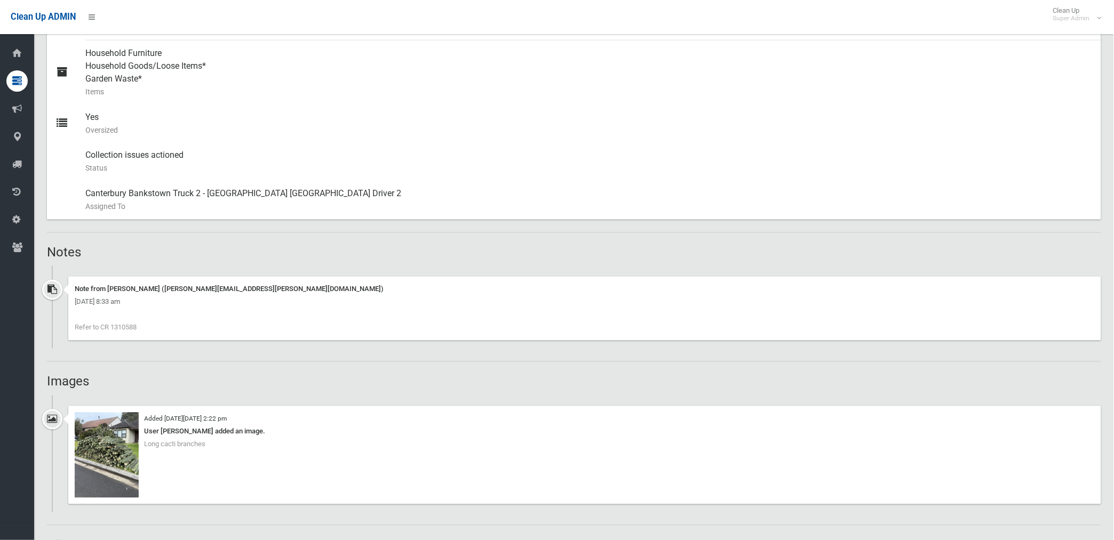
scroll to position [474, 0]
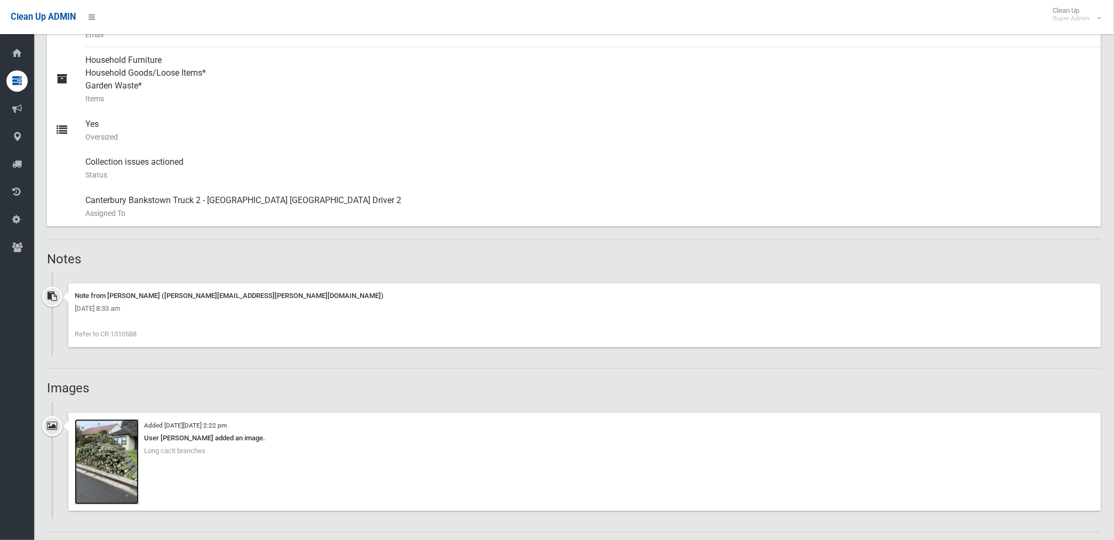
click at [111, 478] on img at bounding box center [107, 462] width 64 height 85
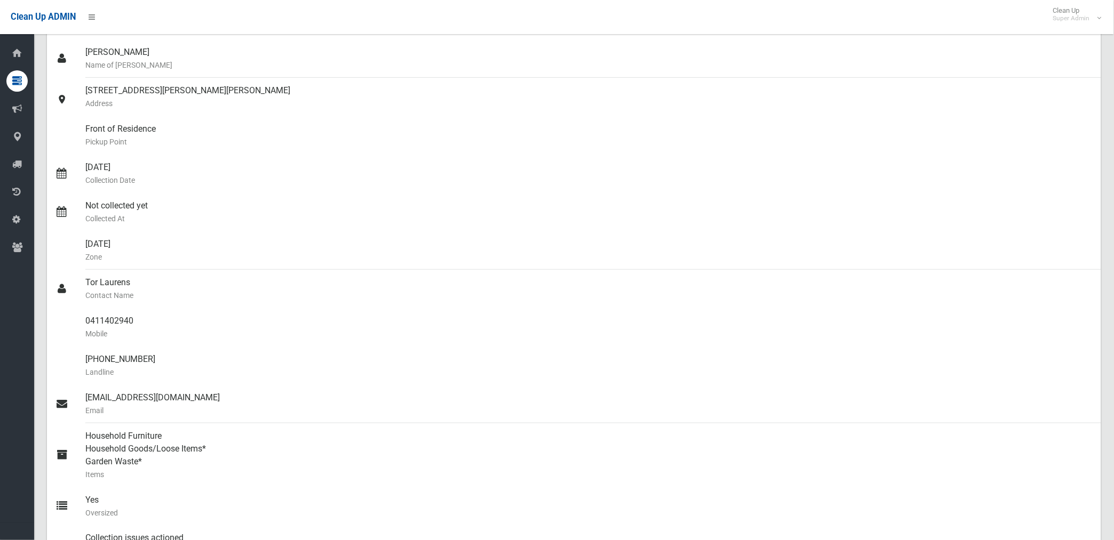
scroll to position [0, 0]
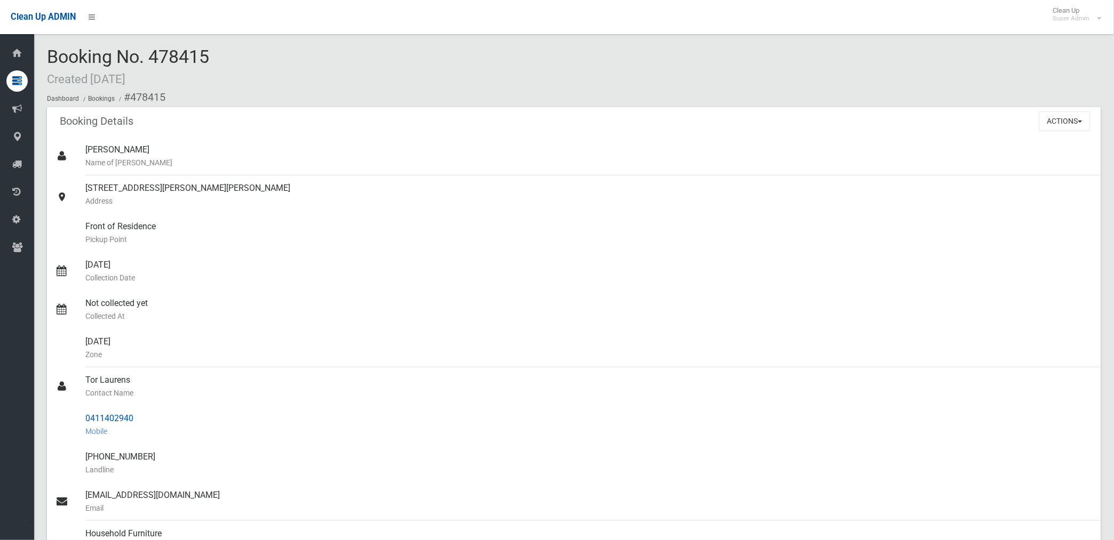
drag, startPoint x: 86, startPoint y: 417, endPoint x: 140, endPoint y: 416, distance: 53.9
click at [140, 416] on div "0411402940 Mobile" at bounding box center [588, 425] width 1007 height 38
drag, startPoint x: 140, startPoint y: 416, endPoint x: 113, endPoint y: 419, distance: 27.4
copy div "0411402940"
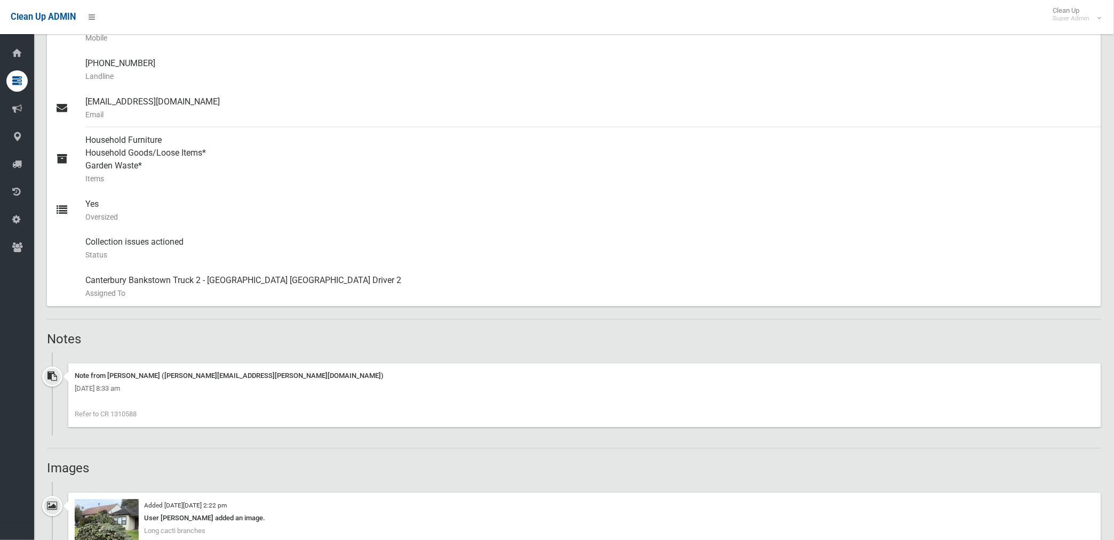
scroll to position [414, 0]
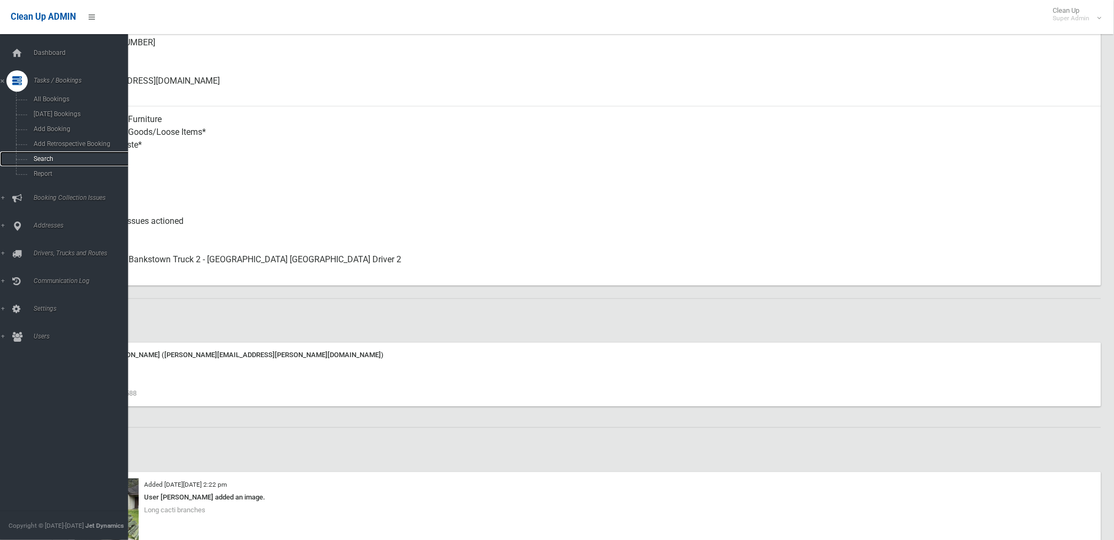
click at [46, 160] on span "Search" at bounding box center [79, 158] width 98 height 7
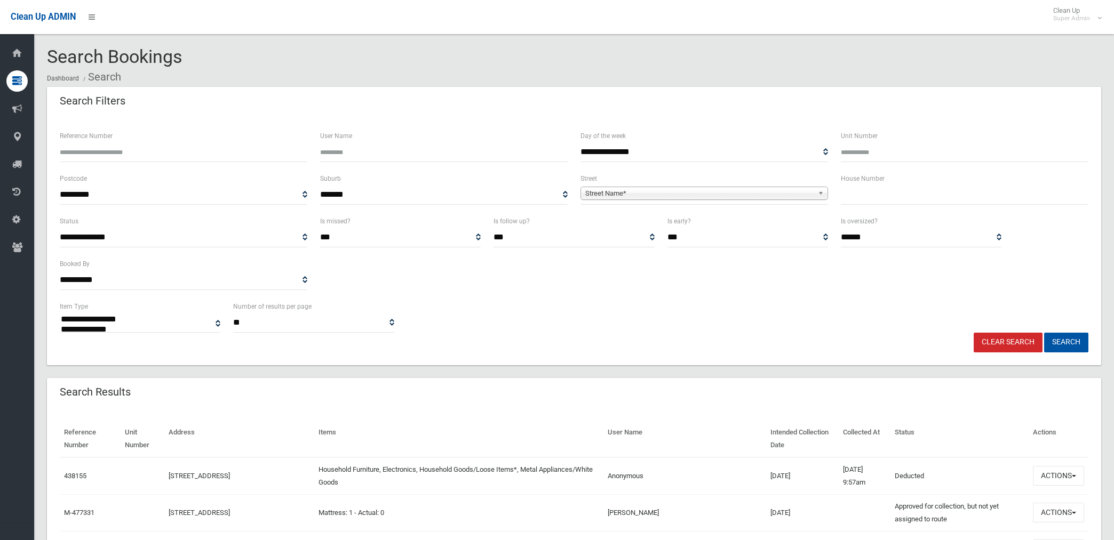
select select
click at [137, 150] on input "Reference Number" at bounding box center [184, 152] width 248 height 20
type input "******"
click at [1044, 333] on button "Search" at bounding box center [1066, 343] width 44 height 20
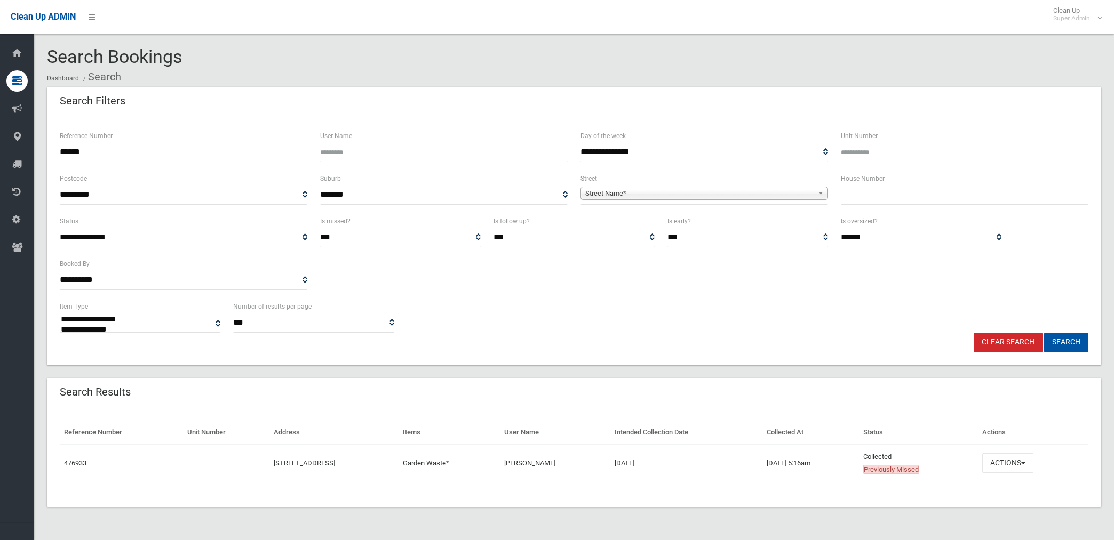
select select
click at [1011, 459] on button "Actions" at bounding box center [1007, 463] width 51 height 20
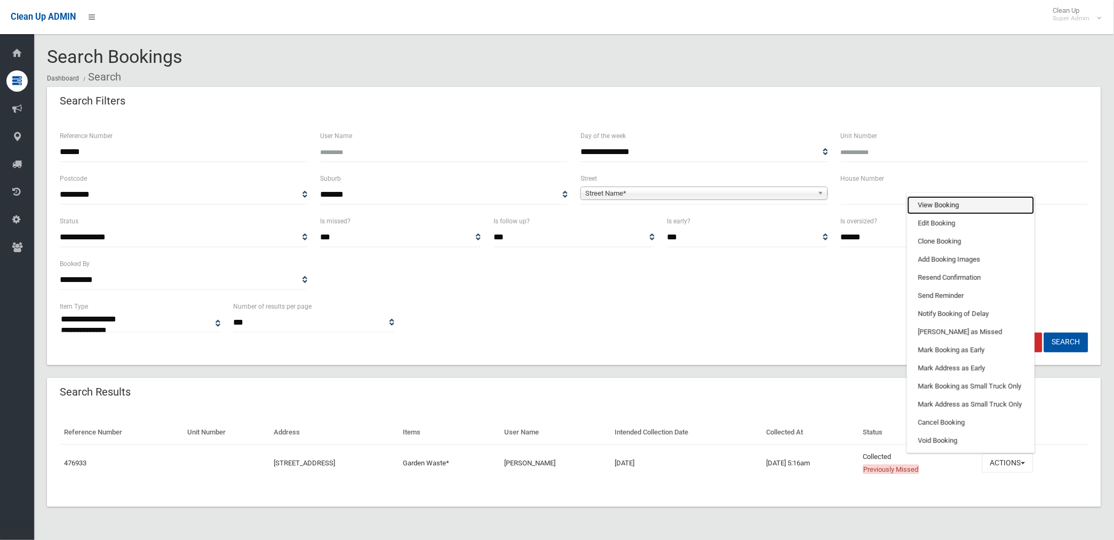
drag, startPoint x: 957, startPoint y: 205, endPoint x: 921, endPoint y: 209, distance: 36.9
click at [957, 205] on link "View Booking" at bounding box center [970, 205] width 127 height 18
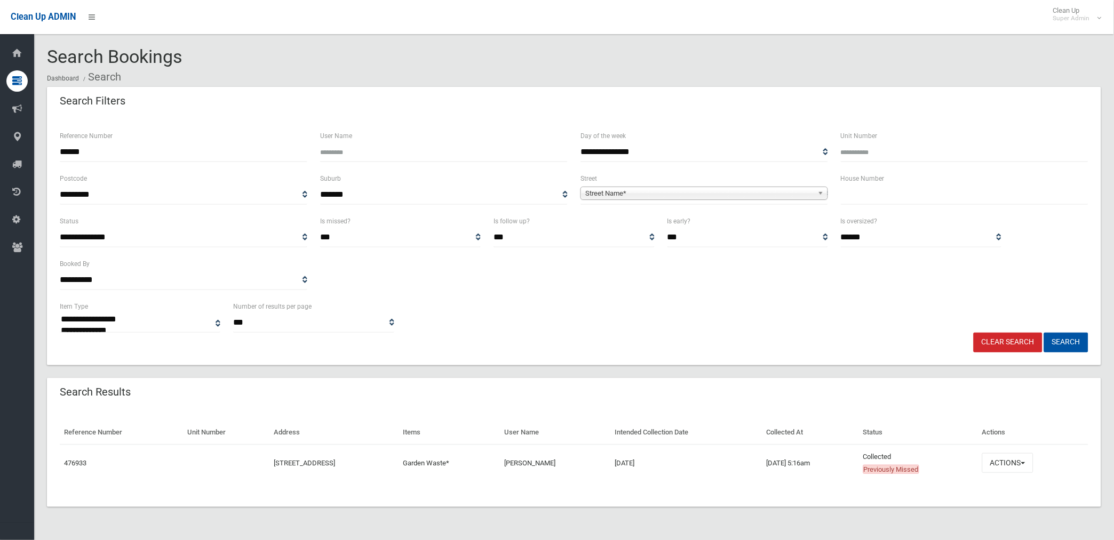
click at [119, 152] on input "******" at bounding box center [184, 152] width 248 height 20
type input "*"
type input "******"
click at [1044, 333] on button "Search" at bounding box center [1066, 343] width 44 height 20
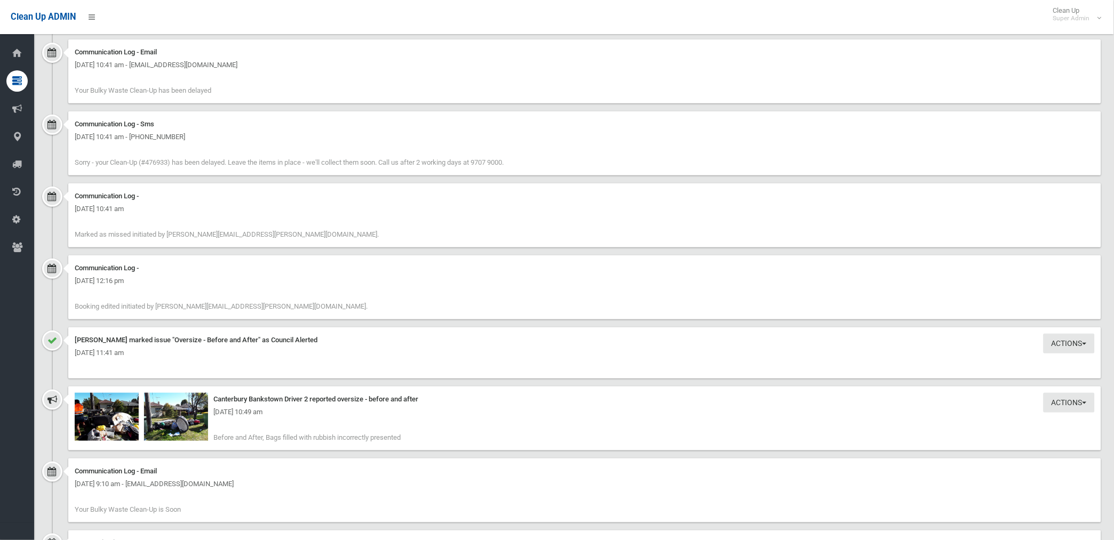
scroll to position [1481, 0]
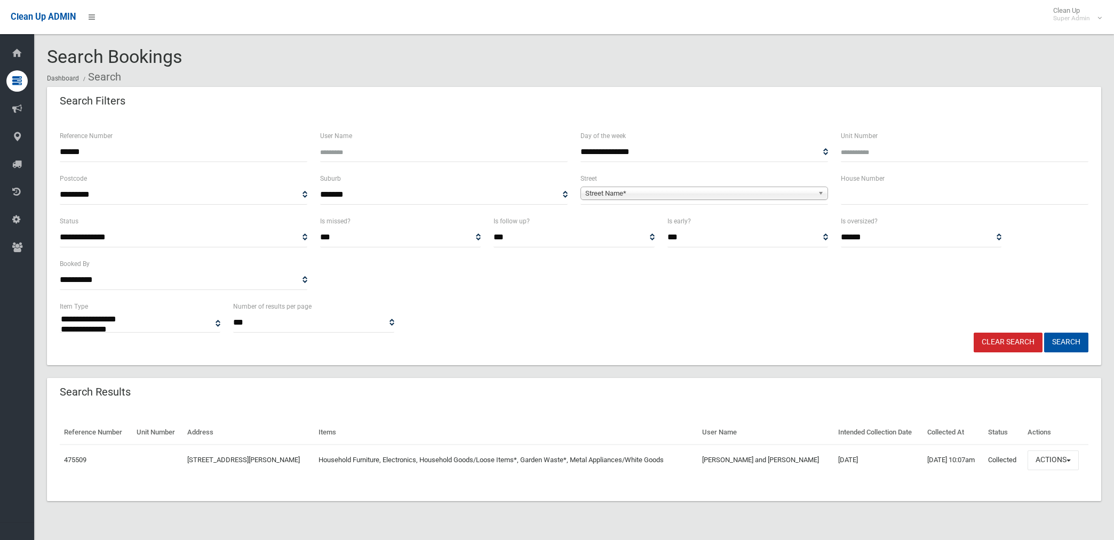
select select
click at [1052, 461] on button "Actions" at bounding box center [1052, 461] width 51 height 20
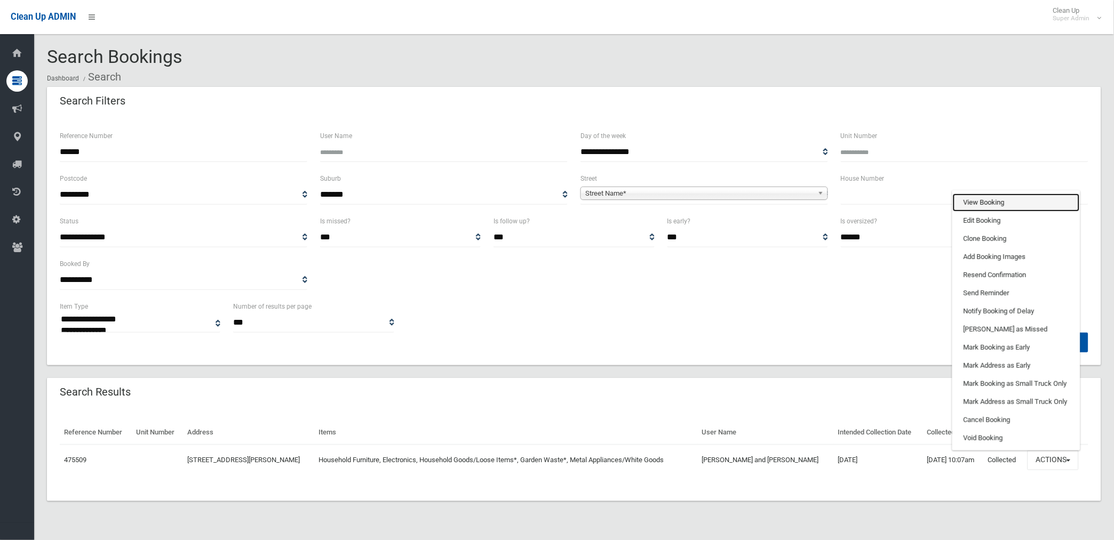
click at [976, 203] on link "View Booking" at bounding box center [1016, 203] width 127 height 18
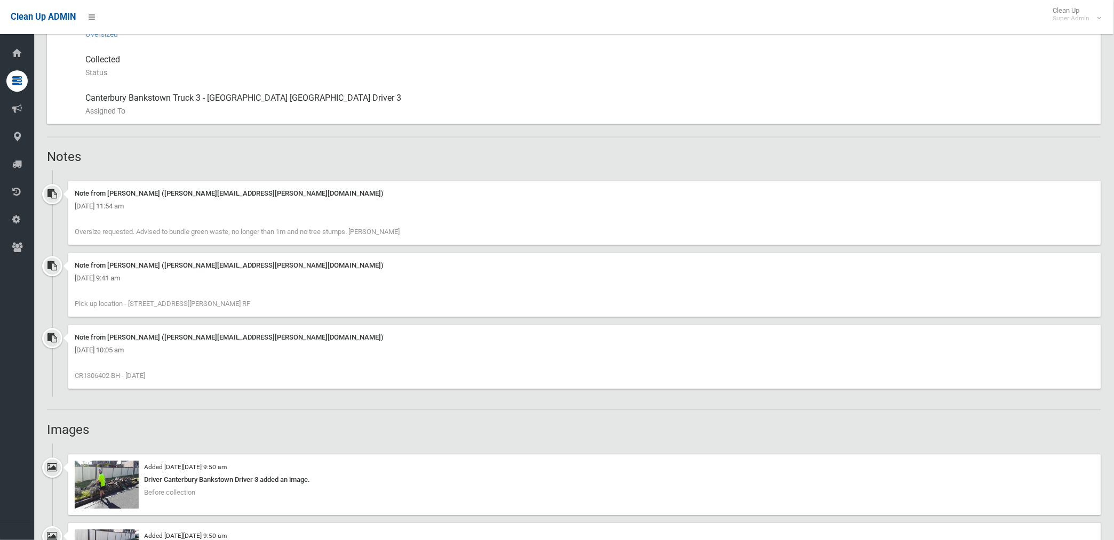
scroll to position [633, 0]
